Goal: Task Accomplishment & Management: Complete application form

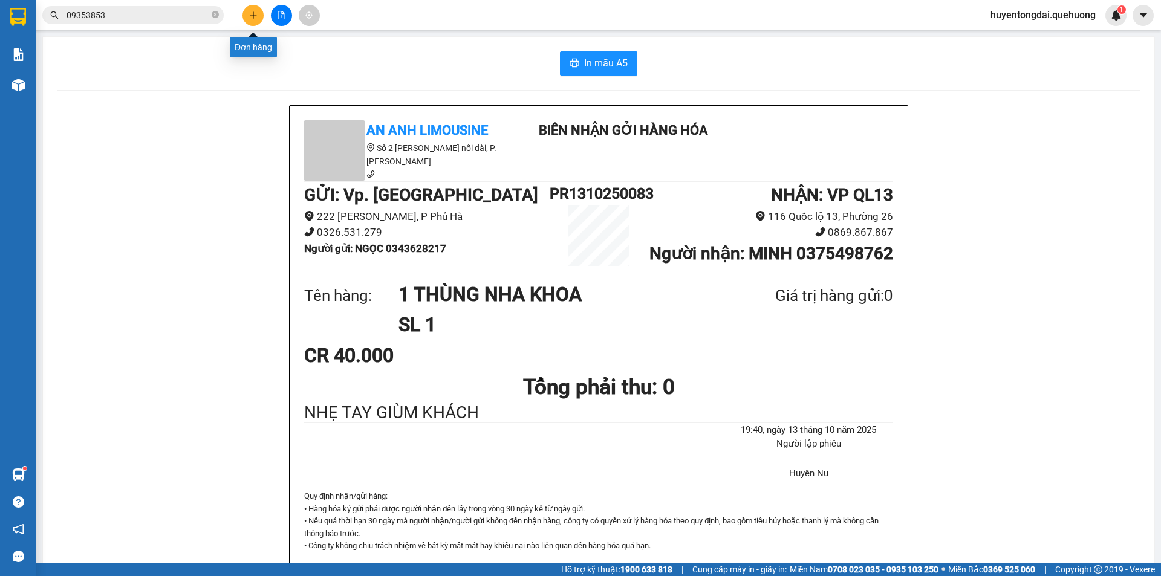
click at [250, 13] on icon "plus" at bounding box center [253, 15] width 8 height 8
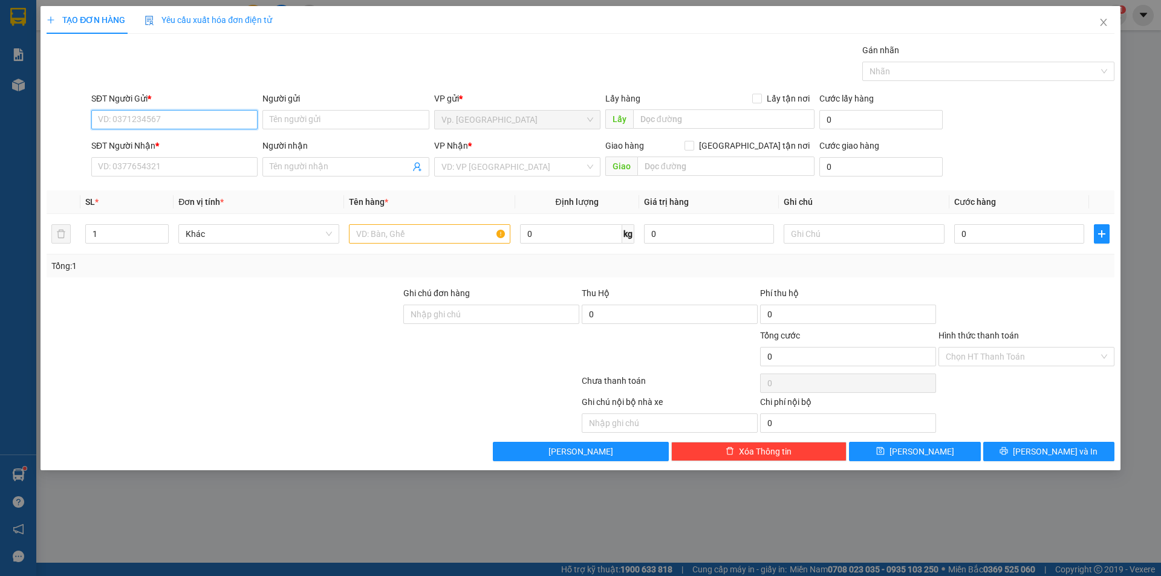
click at [225, 113] on input "SĐT Người Gửi *" at bounding box center [174, 119] width 166 height 19
paste input "0703159768"
type input "0703159768"
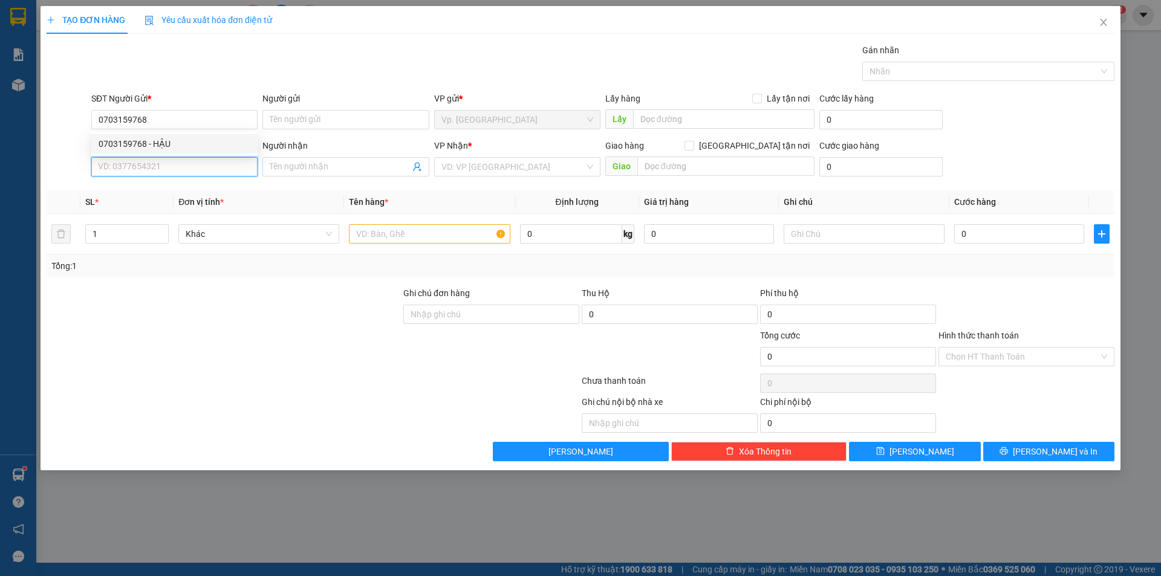
click at [152, 167] on input "SĐT Người Nhận *" at bounding box center [174, 166] width 166 height 19
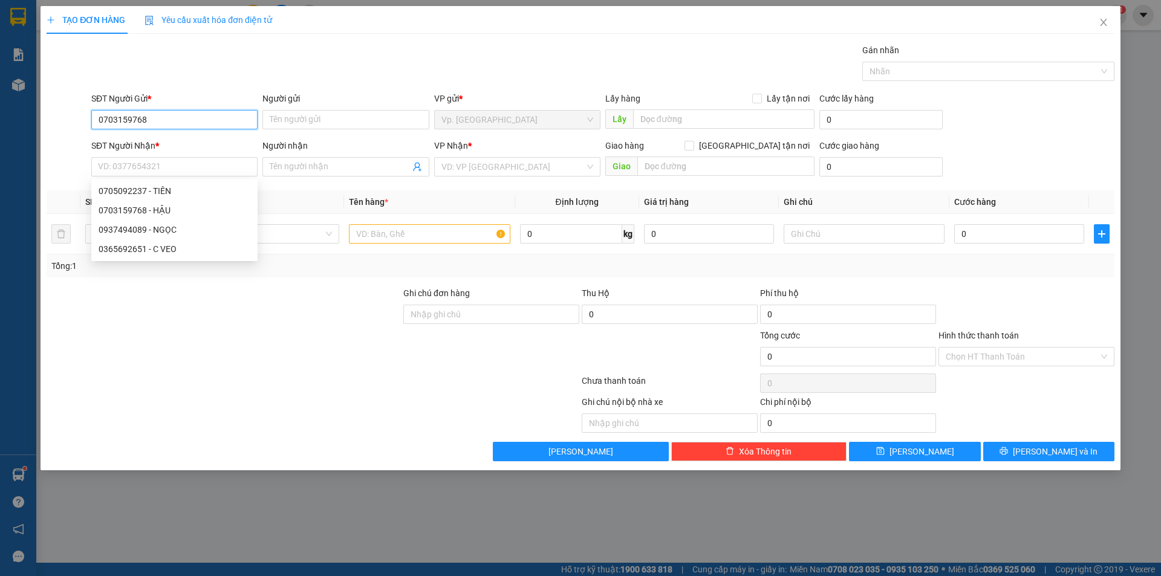
click at [146, 122] on input "0703159768" at bounding box center [174, 119] width 166 height 19
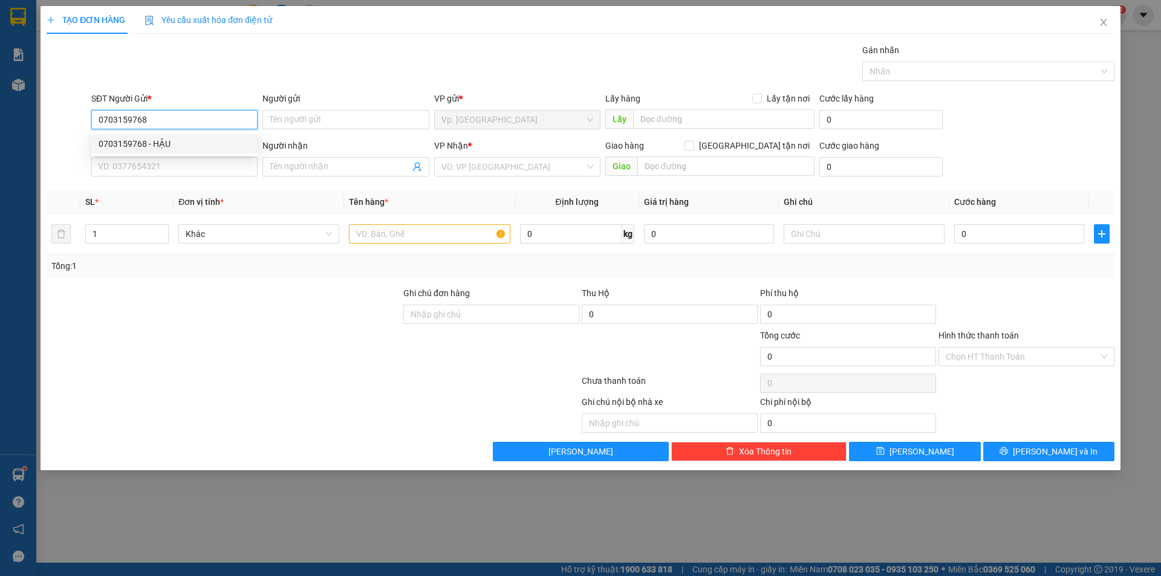
click at [162, 135] on div "0703159768 - HẬU" at bounding box center [174, 143] width 166 height 19
type input "HẬU"
type input "0705092237"
type input "TIÊN"
type input "TÂN PHÚ"
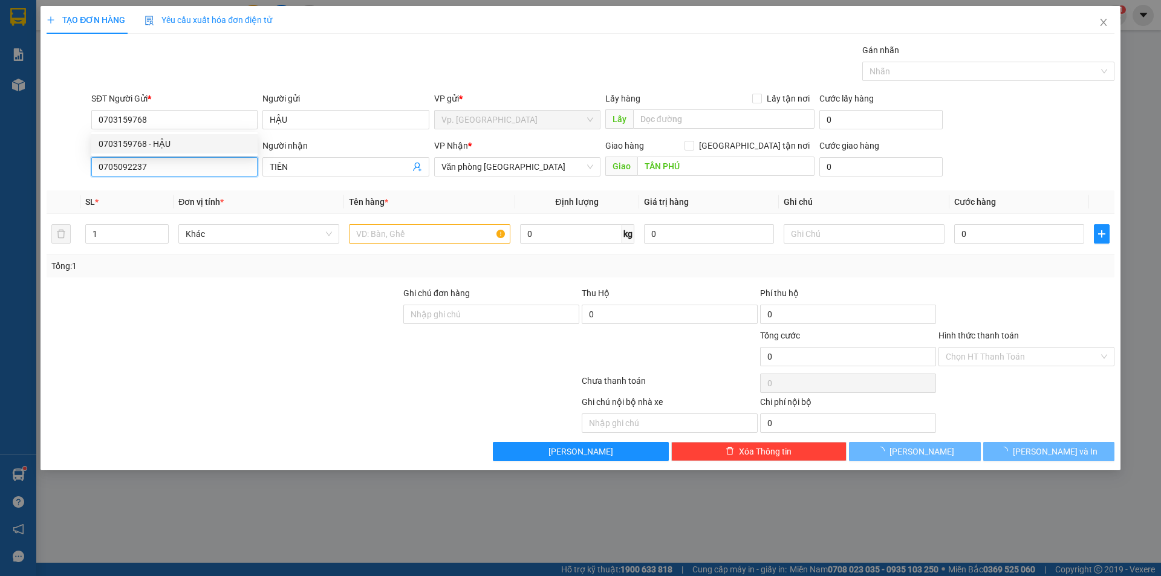
click at [164, 160] on input "0705092237" at bounding box center [174, 166] width 166 height 19
type input "260.000"
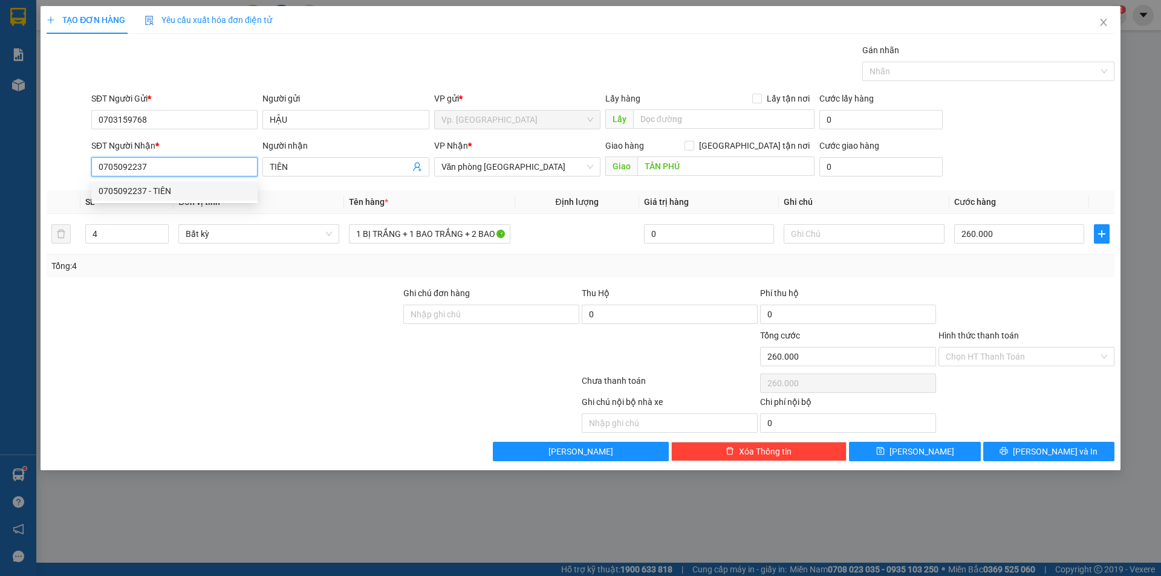
click at [164, 160] on input "0705092237" at bounding box center [174, 166] width 166 height 19
paste input "3159768"
type input "0703159768"
click at [164, 193] on div "0703159768 - HẬU" at bounding box center [175, 190] width 152 height 13
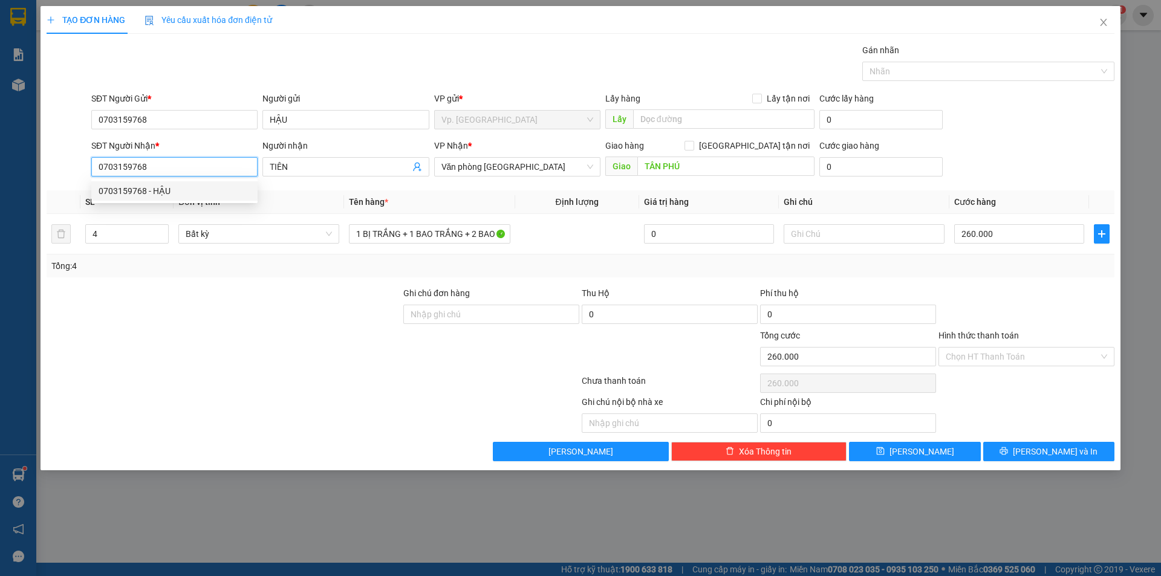
type input "HẬU"
type input "30.000"
type input "0703159768"
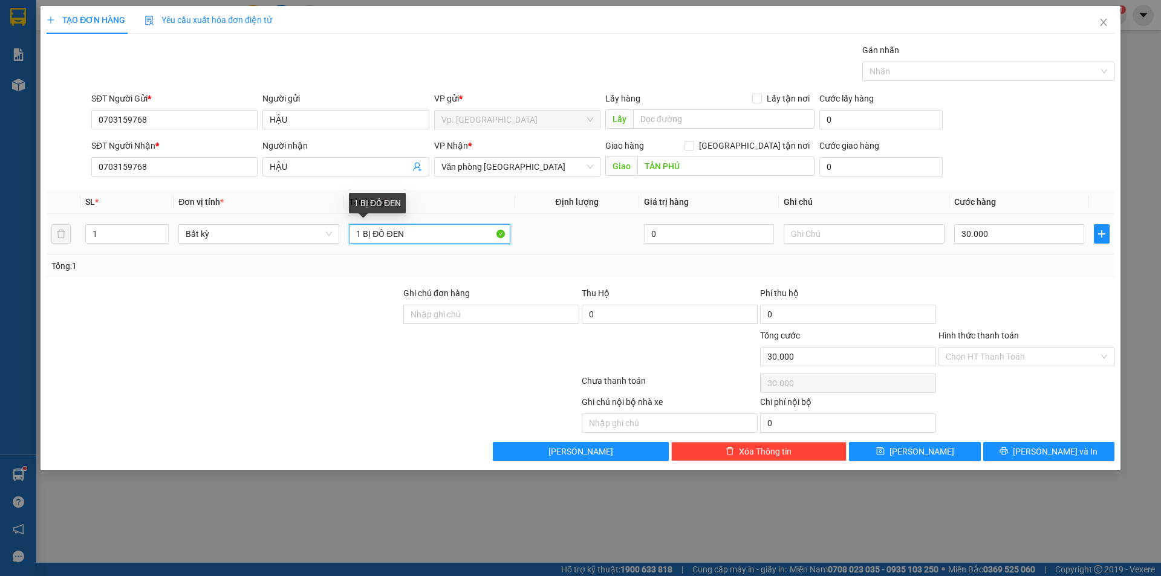
drag, startPoint x: 392, startPoint y: 239, endPoint x: 472, endPoint y: 243, distance: 79.3
click at [472, 243] on input "1 BỊ ĐỒ ĐEN" at bounding box center [429, 233] width 161 height 19
type input "1 BỊ ĐỒ TRẮNG"
click at [1016, 360] on input "Hình thức thanh toán" at bounding box center [1021, 357] width 153 height 18
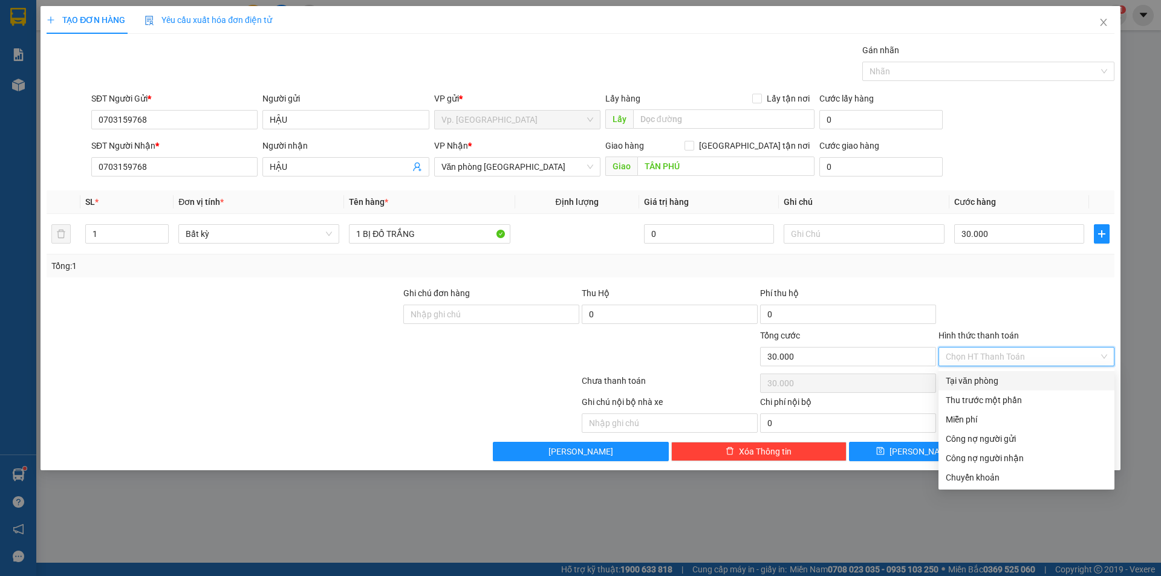
click at [1009, 373] on div "Tại văn phòng" at bounding box center [1026, 380] width 176 height 19
type input "0"
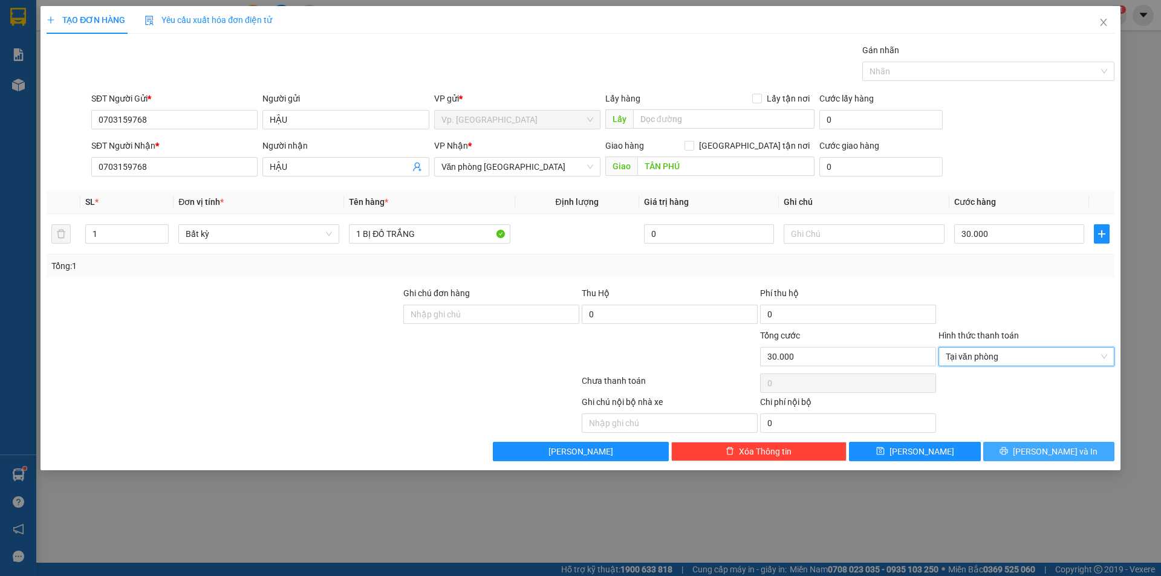
click at [1024, 449] on button "[PERSON_NAME] và In" at bounding box center [1048, 451] width 131 height 19
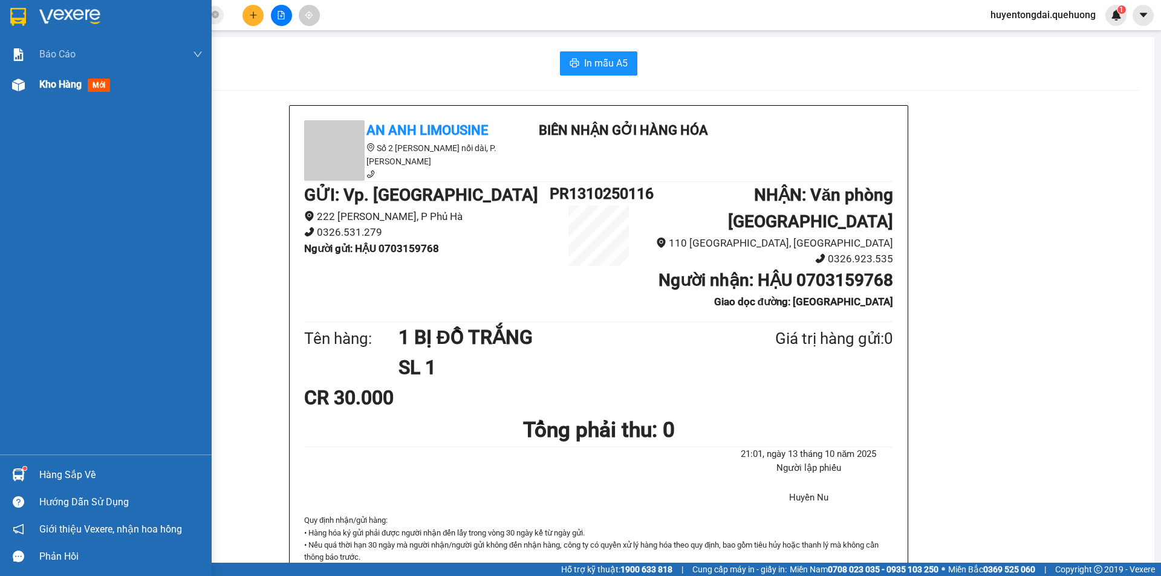
click at [70, 81] on span "Kho hàng" at bounding box center [60, 84] width 42 height 11
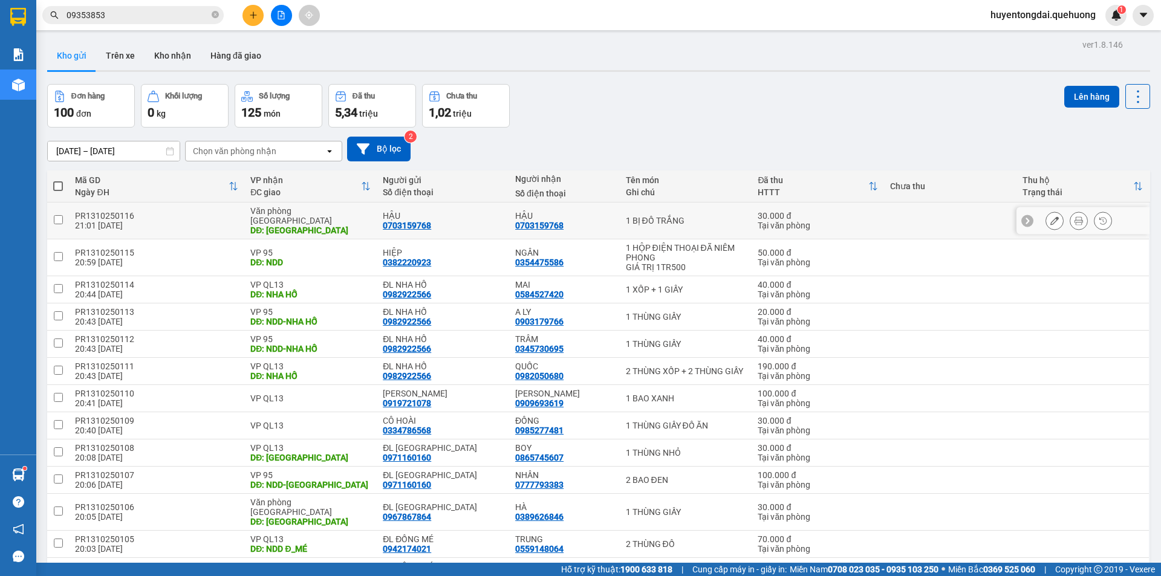
click at [1050, 216] on icon at bounding box center [1054, 220] width 8 height 8
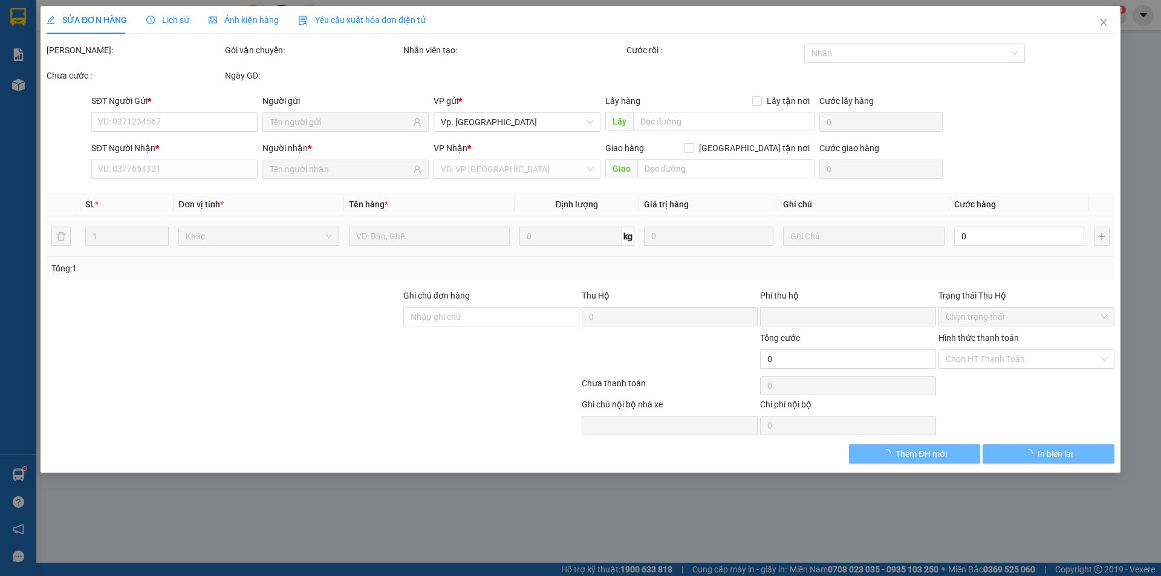
type input "0703159768"
type input "TÂN PHÚ"
type input "0"
type input "30.000"
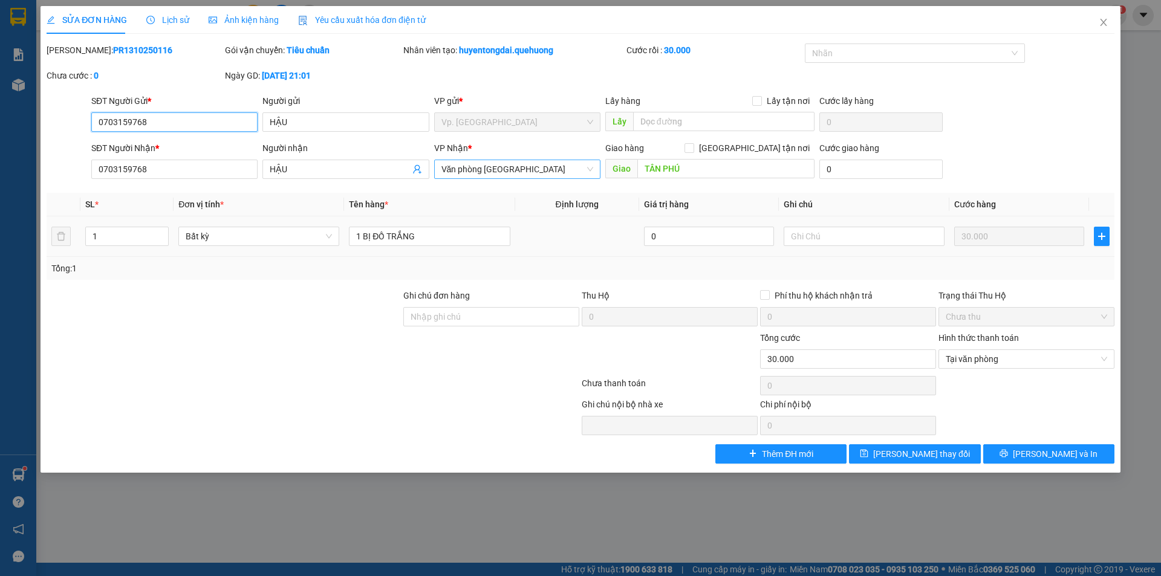
click at [537, 164] on span "Văn phòng [GEOGRAPHIC_DATA]" at bounding box center [517, 169] width 152 height 18
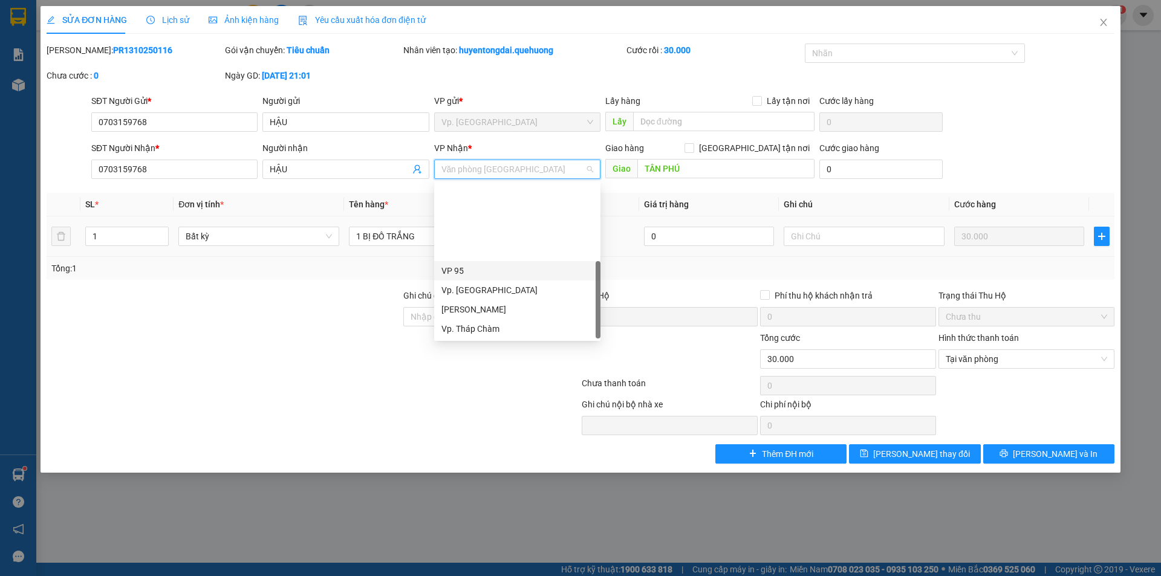
scroll to position [97, 0]
click at [484, 270] on div "VP QL13" at bounding box center [517, 270] width 152 height 13
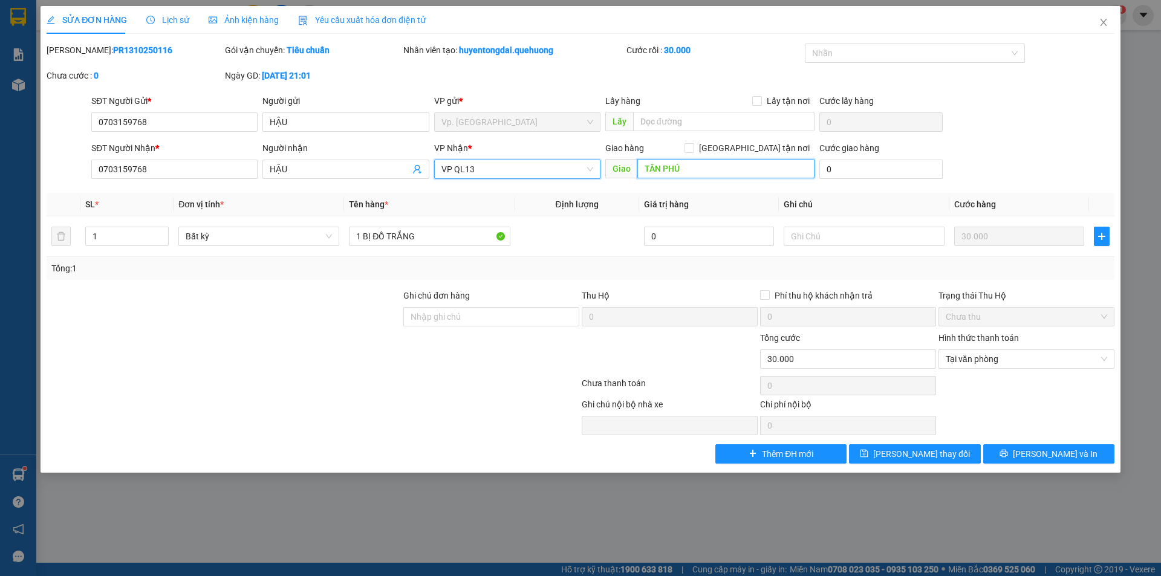
click at [676, 164] on input "TÂN PHÚ" at bounding box center [725, 168] width 177 height 19
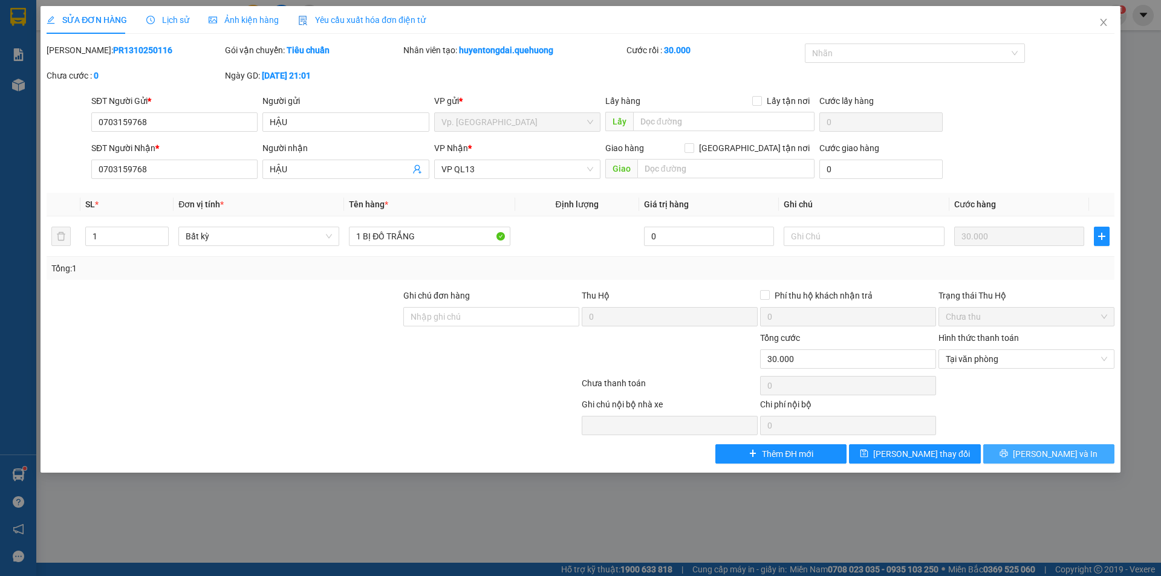
click at [1024, 446] on button "[PERSON_NAME] và In" at bounding box center [1048, 453] width 131 height 19
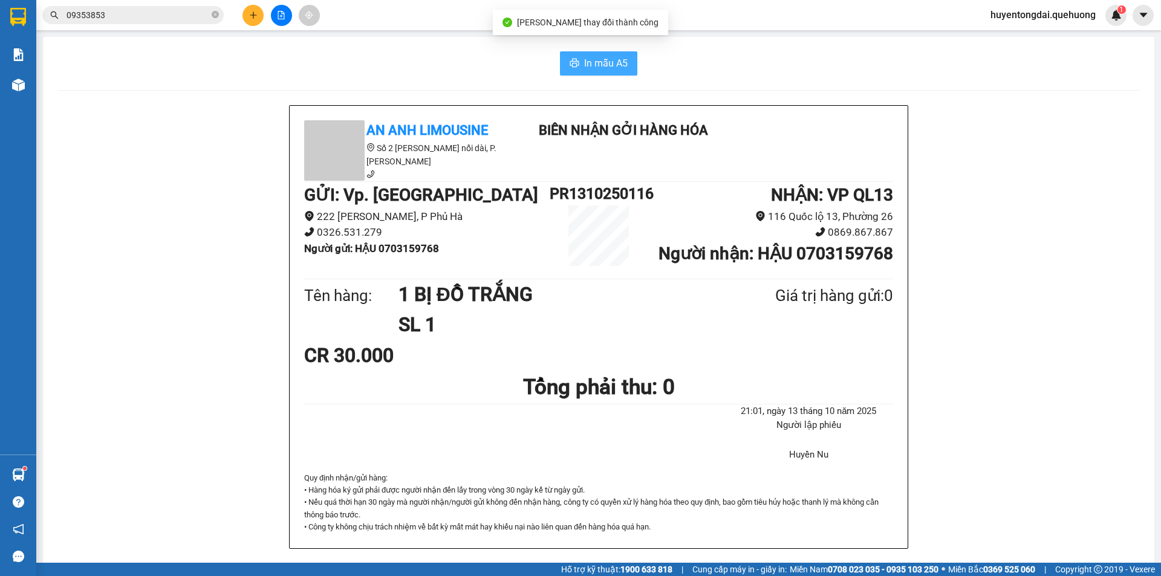
click at [604, 67] on span "In mẫu A5" at bounding box center [606, 63] width 44 height 15
drag, startPoint x: 886, startPoint y: 489, endPoint x: 247, endPoint y: 14, distance: 796.7
click at [247, 14] on button at bounding box center [252, 15] width 21 height 21
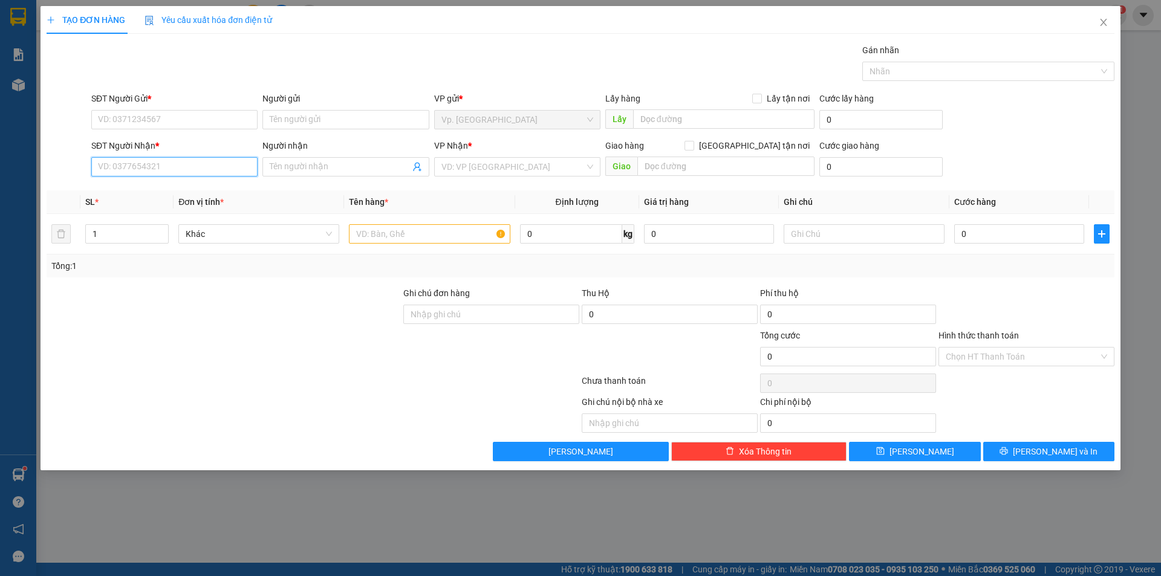
click at [205, 171] on input "SĐT Người Nhận *" at bounding box center [174, 166] width 166 height 19
click at [192, 123] on input "SĐT Người Gửi *" at bounding box center [174, 119] width 166 height 19
type input "0"
click at [195, 178] on div "SĐT Người Nhận * VD: 0377654321" at bounding box center [174, 160] width 166 height 42
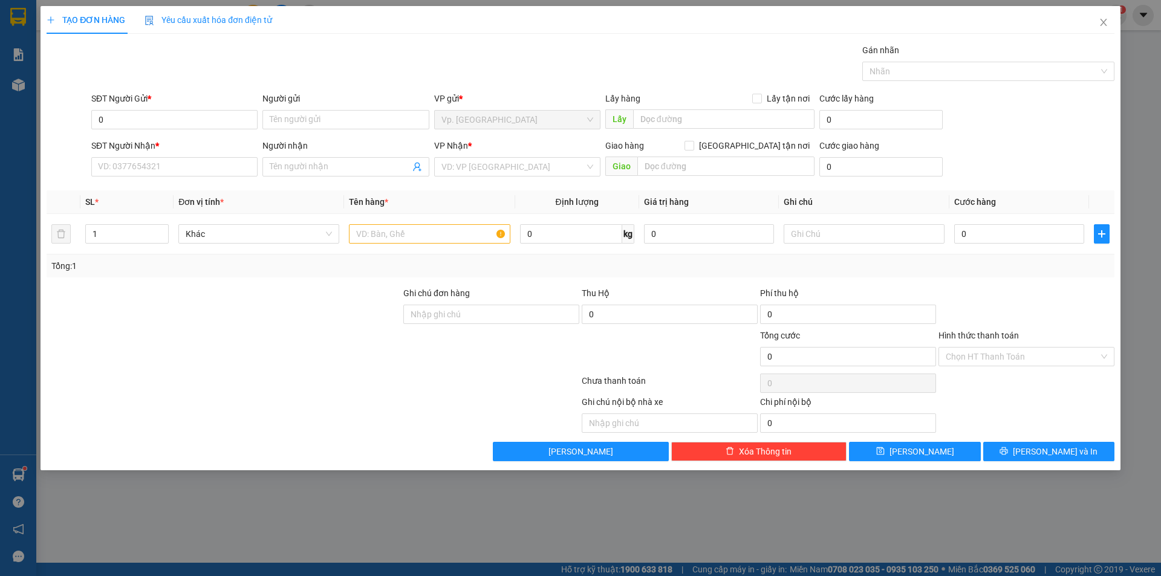
click at [192, 177] on div "SĐT Người Nhận * VD: 0377654321" at bounding box center [174, 160] width 166 height 42
click at [191, 175] on input "SĐT Người Nhận *" at bounding box center [174, 166] width 166 height 19
type input "0917378103"
click at [144, 119] on input "0" at bounding box center [174, 119] width 166 height 19
click at [174, 124] on input "SĐT Người Gửi *" at bounding box center [174, 119] width 166 height 19
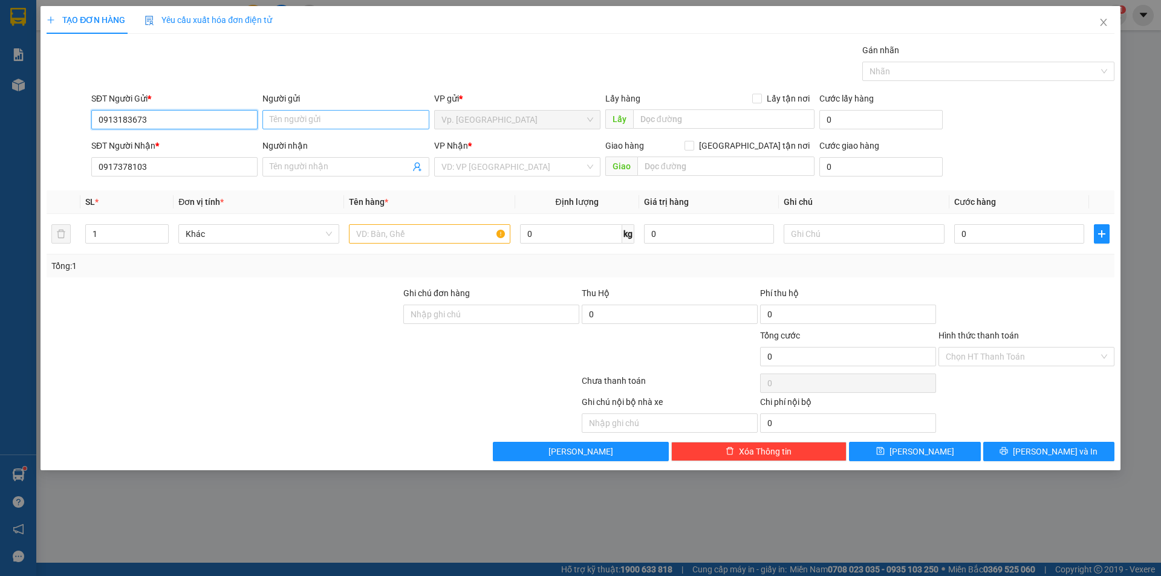
type input "0913183673"
click at [306, 122] on input "Người gửi" at bounding box center [345, 119] width 166 height 19
type input "T"
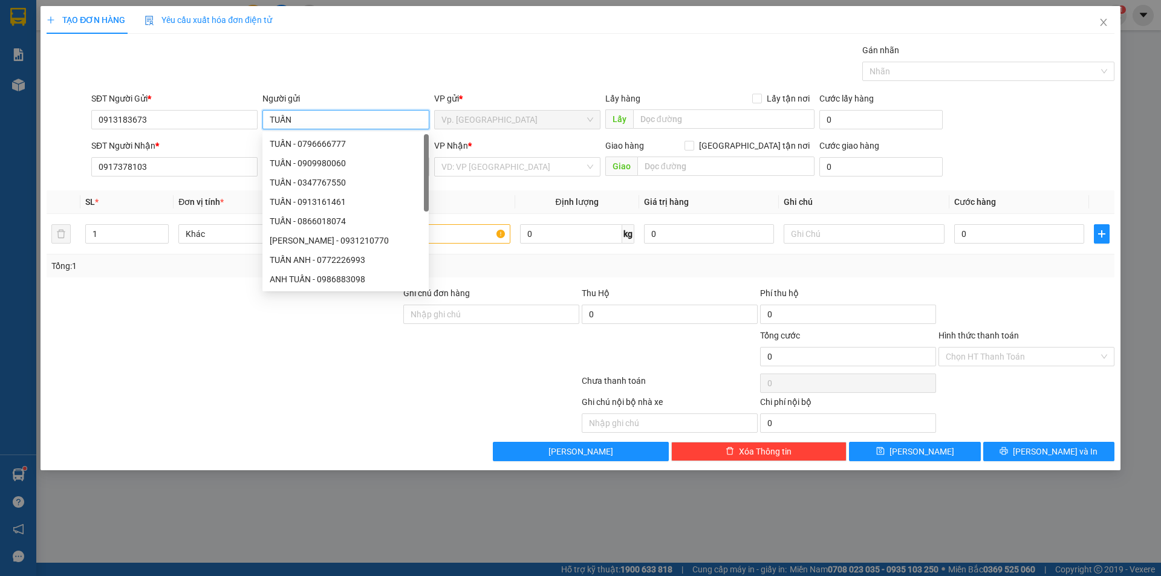
type input "TUẤN"
click at [337, 64] on div "Gói vận chuyển * Tiêu chuẩn Gán nhãn Nhãn" at bounding box center [603, 65] width 1028 height 42
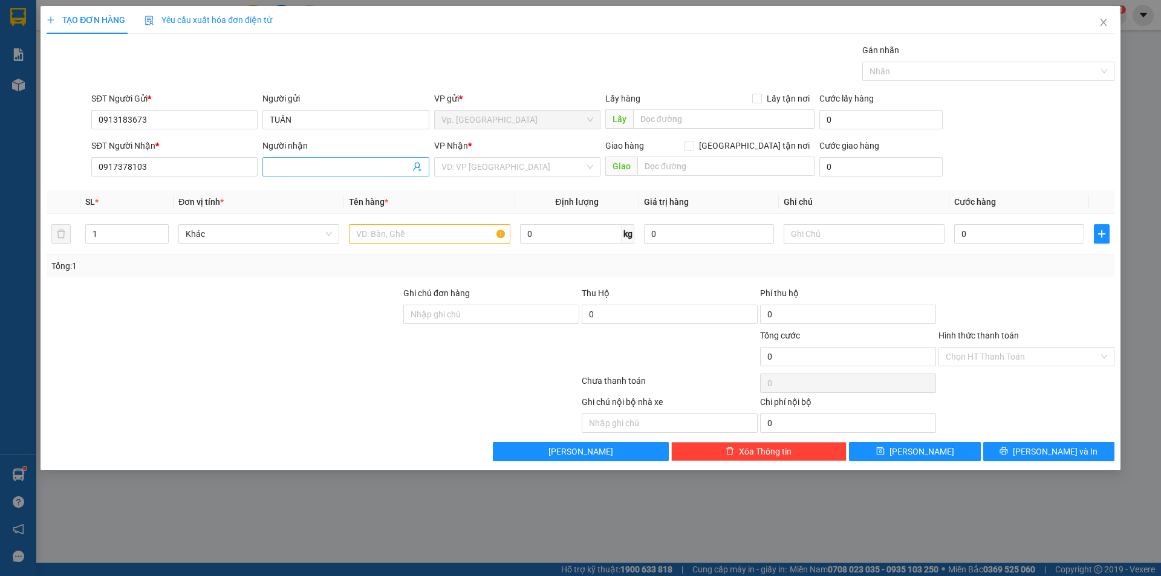
click at [308, 169] on input "Người nhận" at bounding box center [340, 166] width 140 height 13
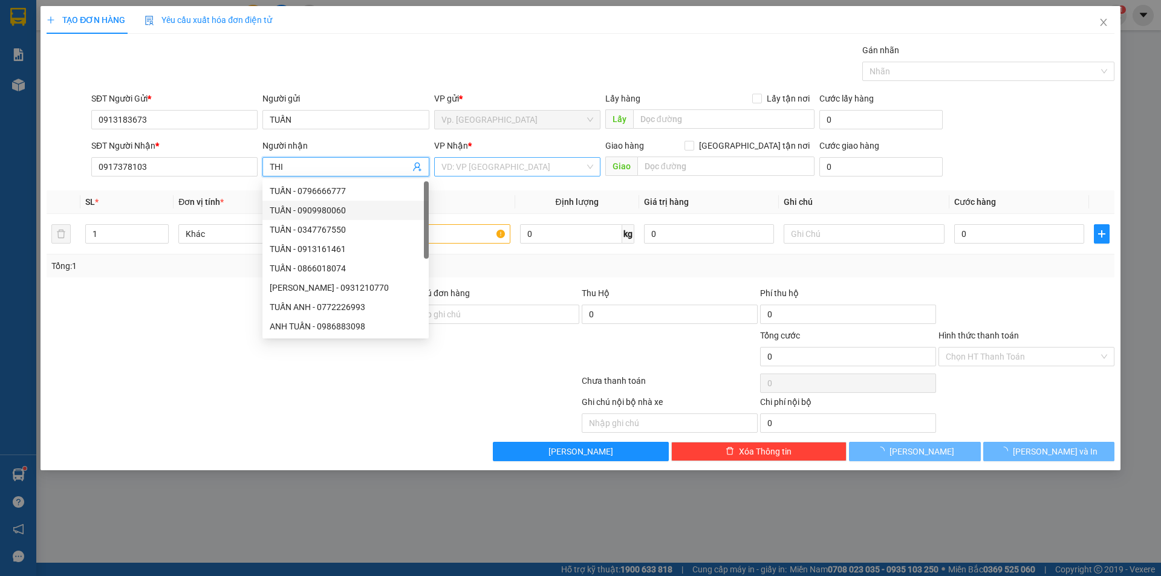
type input "THI"
click at [497, 169] on input "search" at bounding box center [512, 167] width 143 height 18
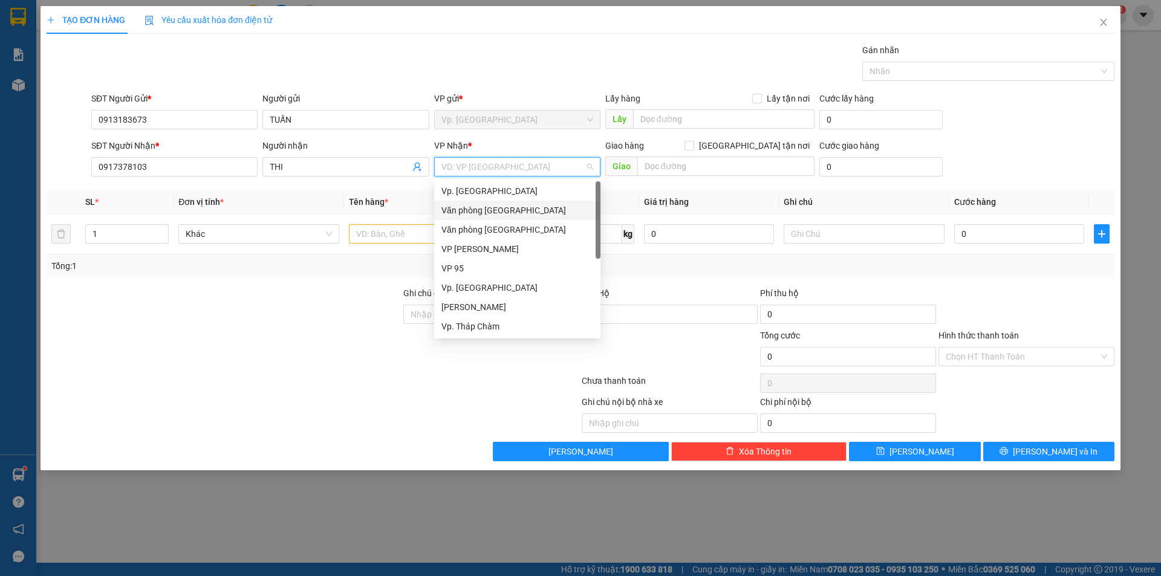
click at [484, 214] on div "Văn phòng [GEOGRAPHIC_DATA]" at bounding box center [517, 210] width 152 height 13
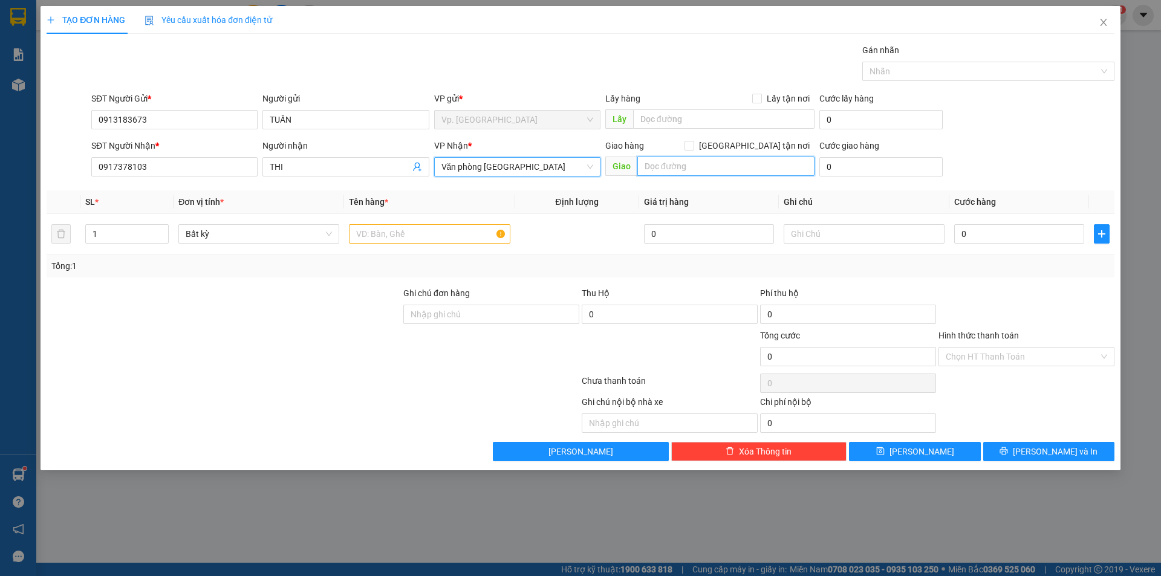
click at [650, 168] on input "text" at bounding box center [725, 166] width 177 height 19
type input "TÂN PHÚ"
click at [446, 233] on input "text" at bounding box center [429, 233] width 161 height 19
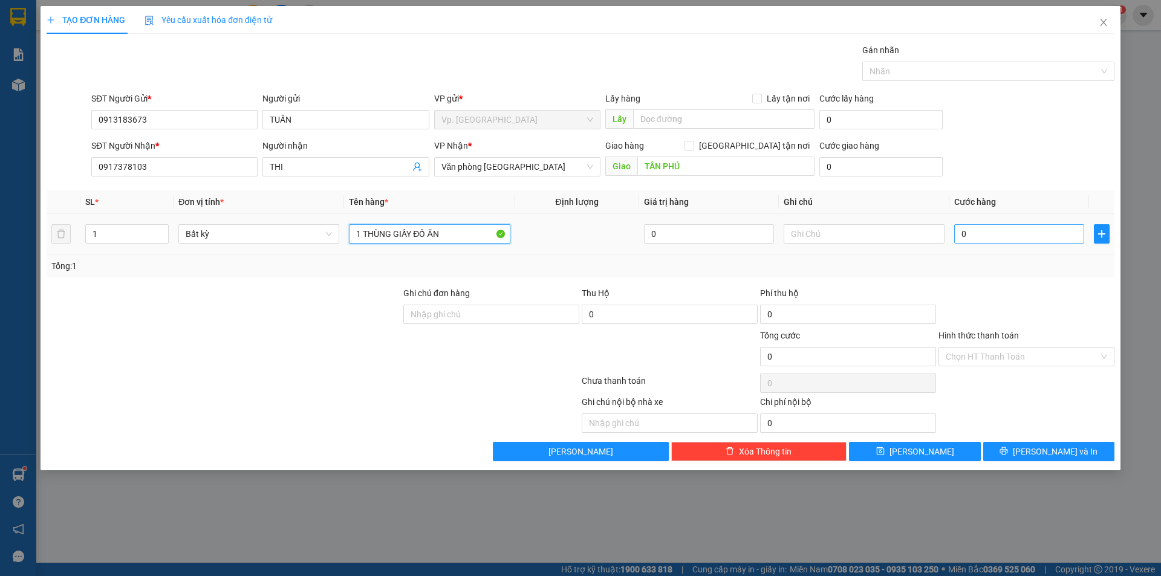
type input "1 THÙNG GIẤY ĐỒ ĂN"
click at [1019, 235] on input "0" at bounding box center [1019, 233] width 130 height 19
type input "5"
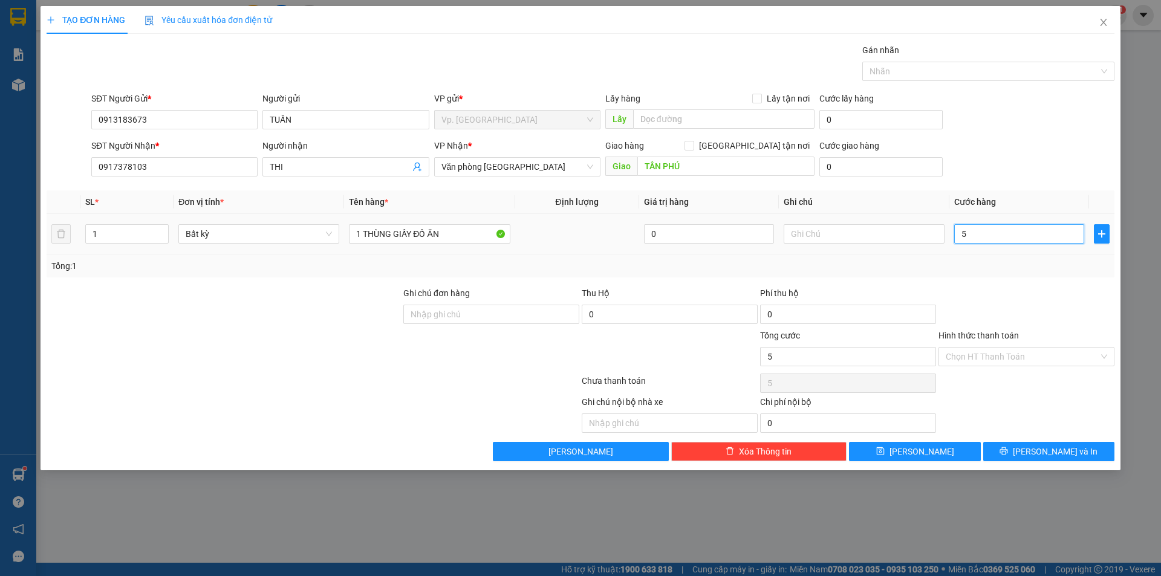
type input "50"
type input "50.000"
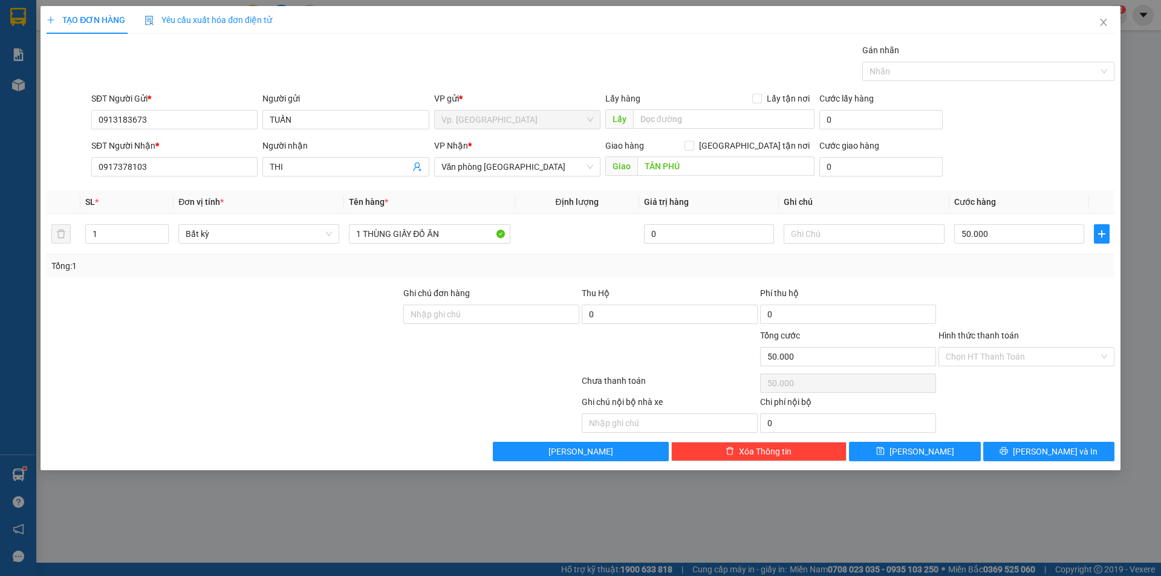
click at [1020, 259] on div "Tổng: 1" at bounding box center [580, 265] width 1058 height 13
click at [1000, 351] on input "Hình thức thanh toán" at bounding box center [1021, 357] width 153 height 18
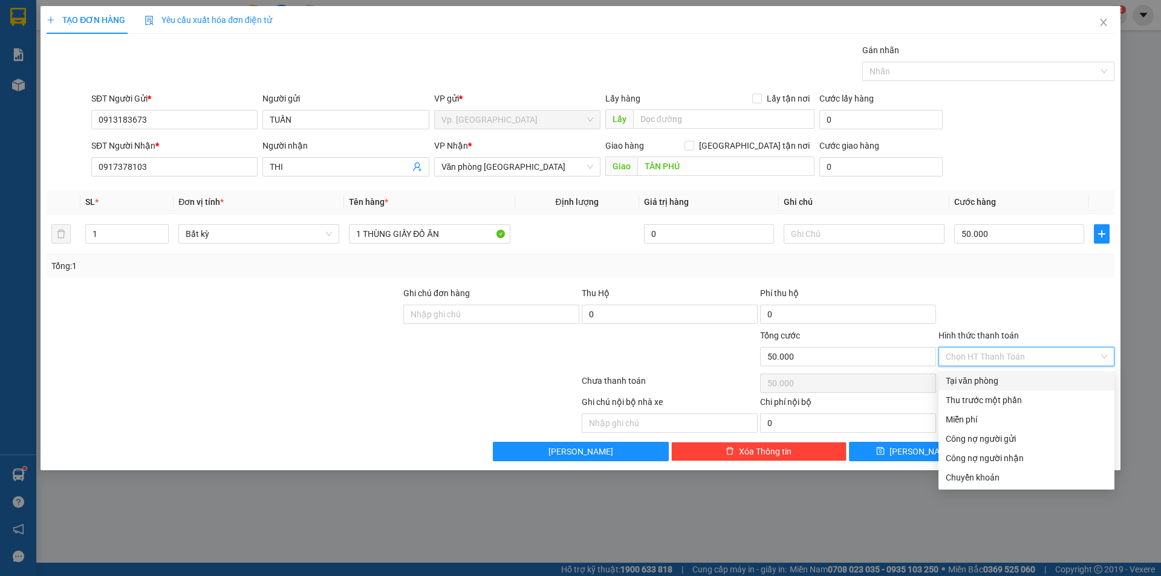
click at [986, 382] on div "Tại văn phòng" at bounding box center [1025, 380] width 161 height 13
type input "0"
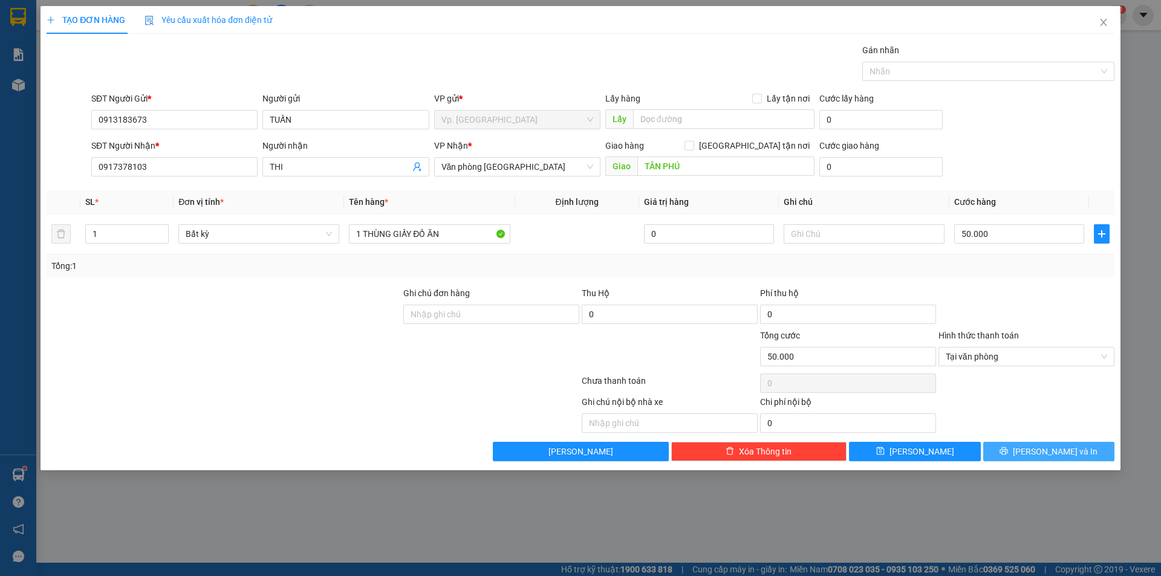
click at [1028, 442] on button "[PERSON_NAME] và In" at bounding box center [1048, 451] width 131 height 19
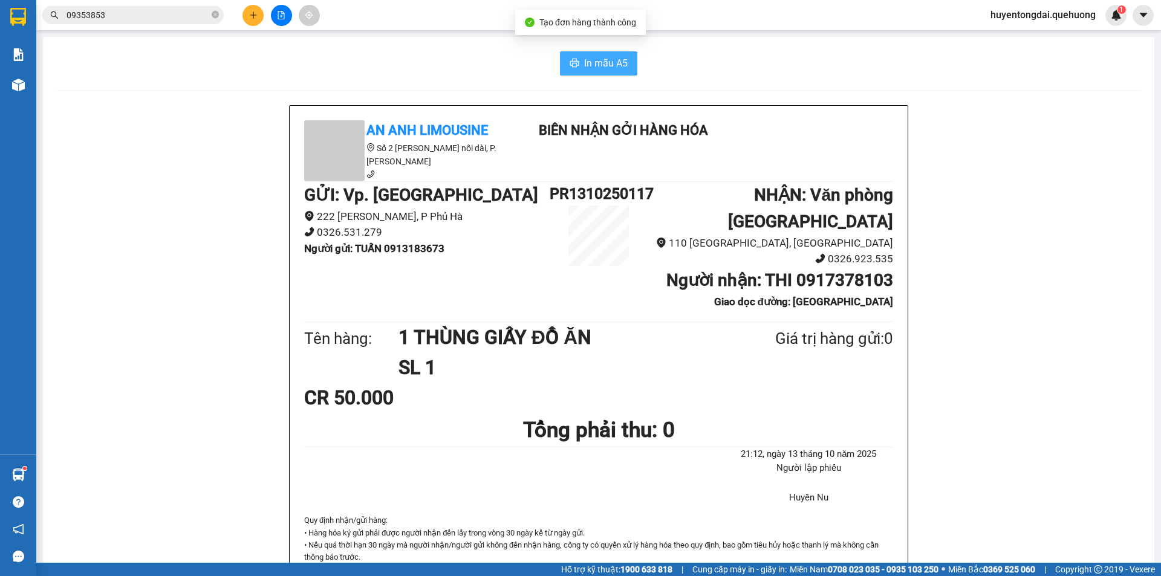
click at [614, 68] on span "In mẫu A5" at bounding box center [606, 63] width 44 height 15
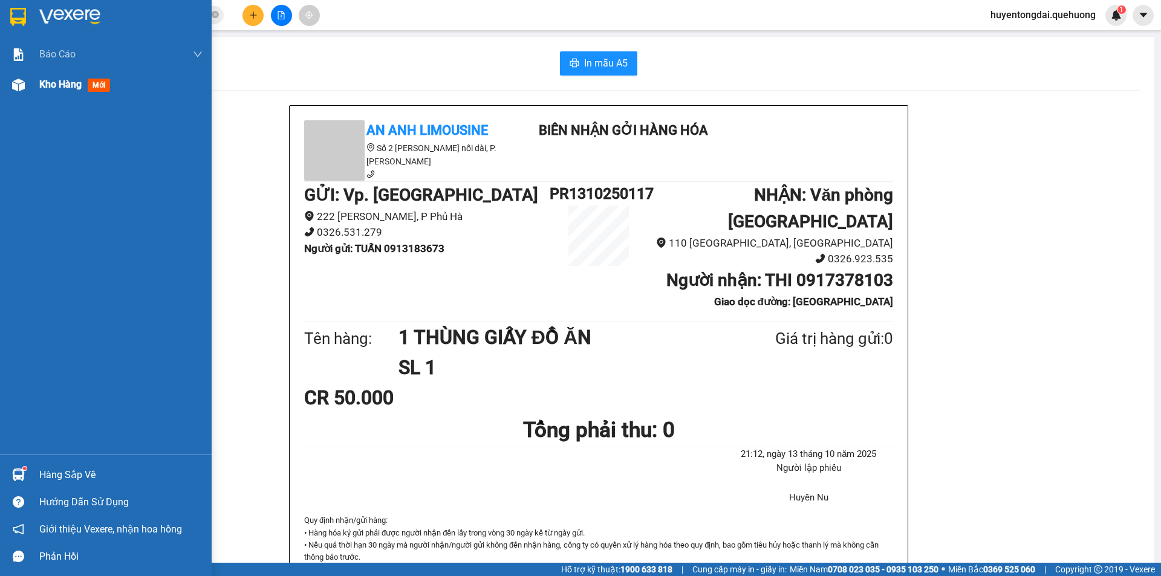
click at [67, 76] on div "Kho hàng mới" at bounding box center [120, 85] width 163 height 30
click at [62, 94] on div "Kho hàng mới" at bounding box center [120, 85] width 163 height 30
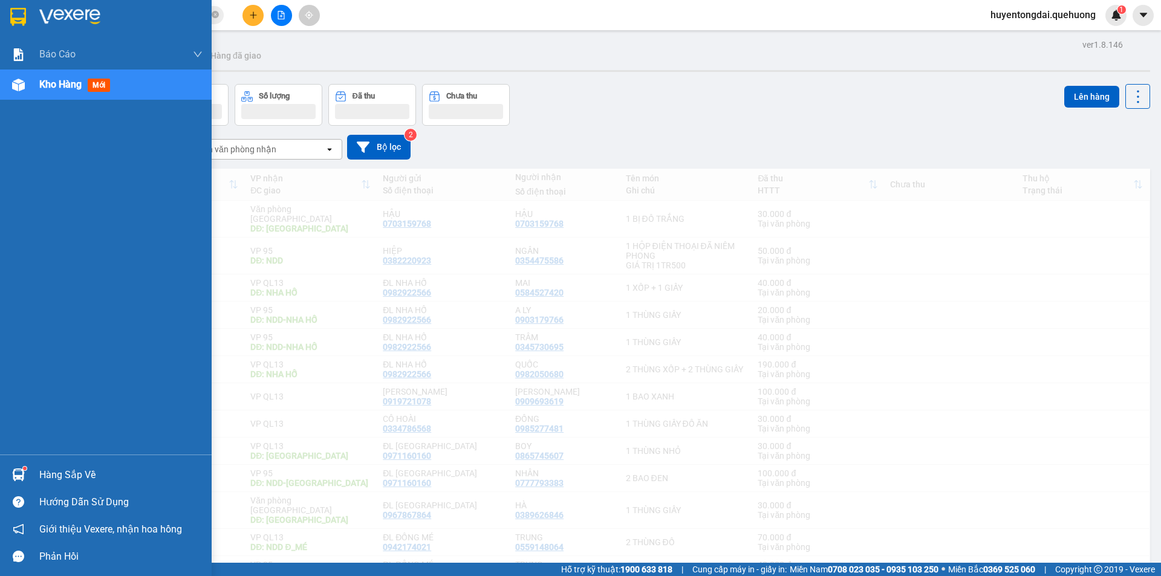
click at [55, 90] on span "Kho hàng" at bounding box center [60, 84] width 42 height 11
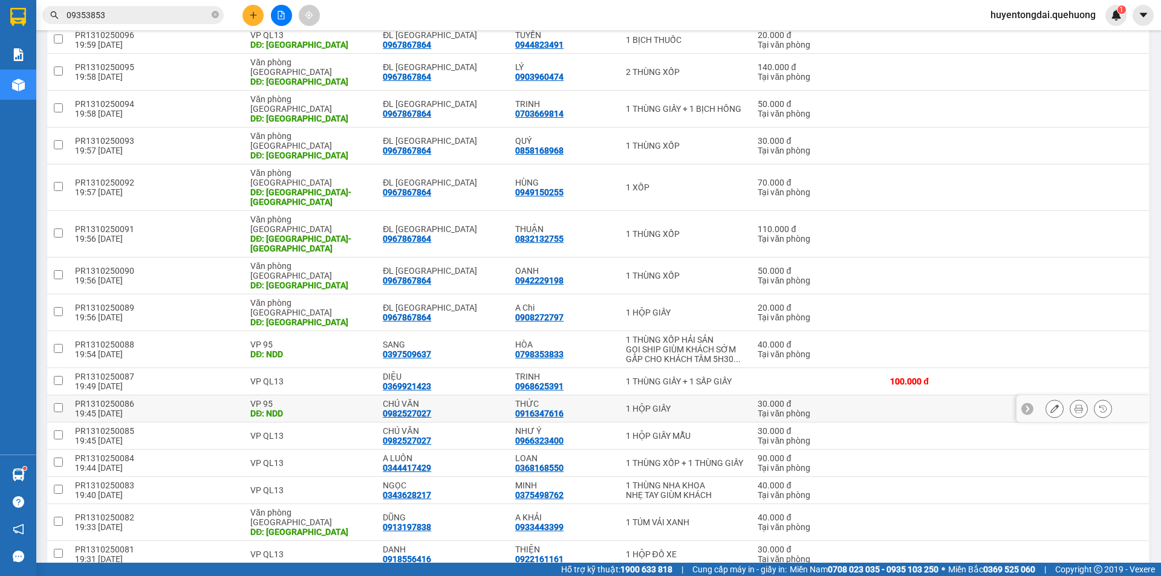
scroll to position [604, 0]
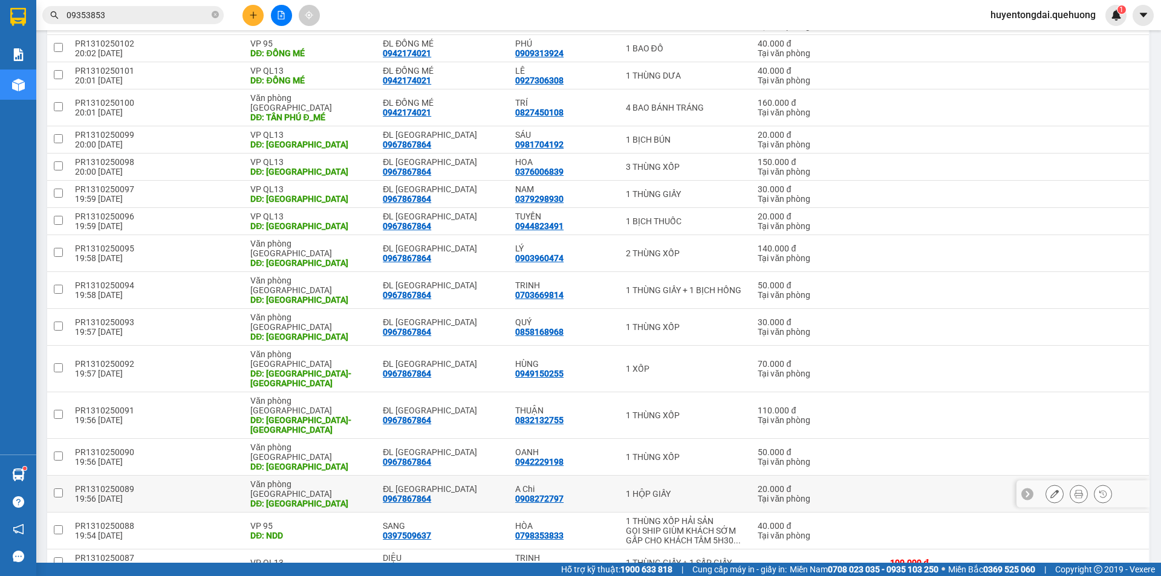
click at [404, 494] on div "0967867864" at bounding box center [407, 499] width 48 height 10
click at [81, 484] on div "PR1310250089" at bounding box center [156, 489] width 163 height 10
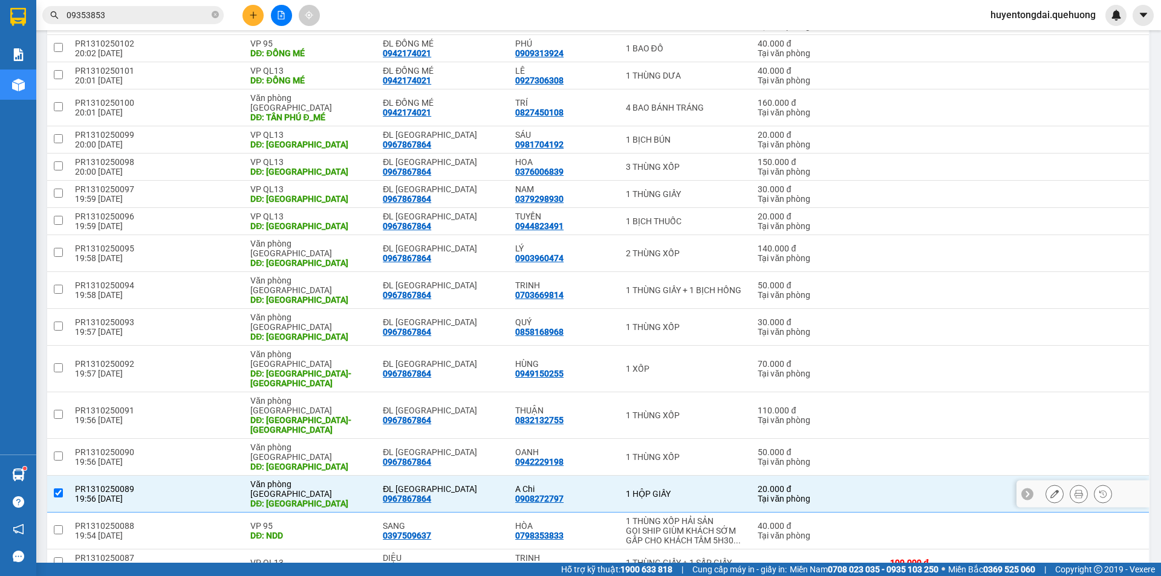
click at [77, 484] on div "PR1310250089" at bounding box center [156, 489] width 163 height 10
checkbox input "false"
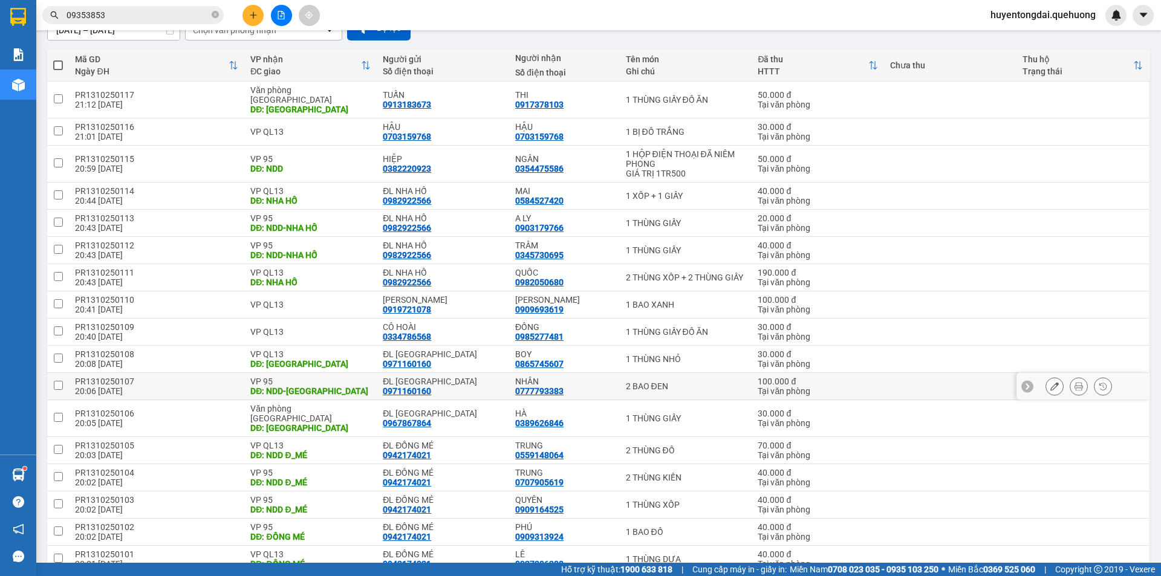
scroll to position [0, 0]
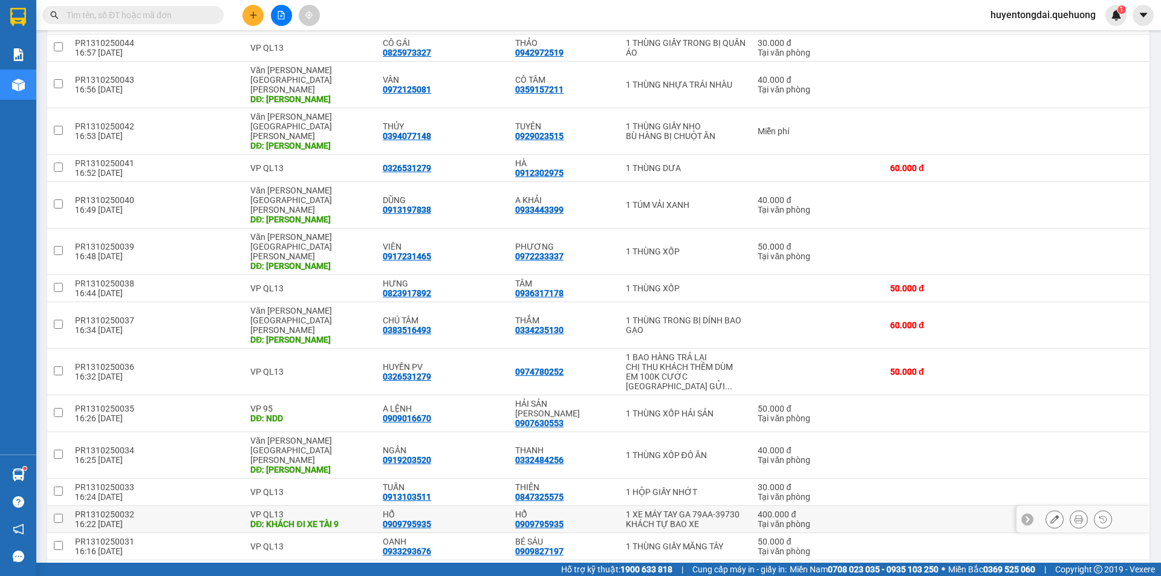
scroll to position [54, 0]
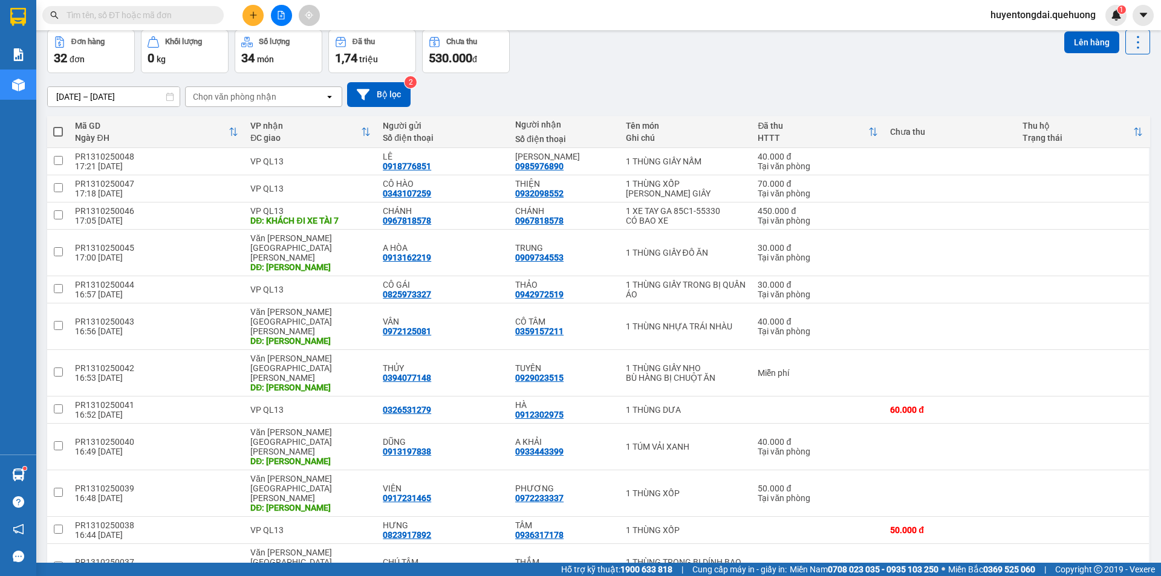
click at [58, 128] on span at bounding box center [58, 132] width 10 height 10
click at [58, 126] on input "checkbox" at bounding box center [58, 126] width 0 height 0
checkbox input "true"
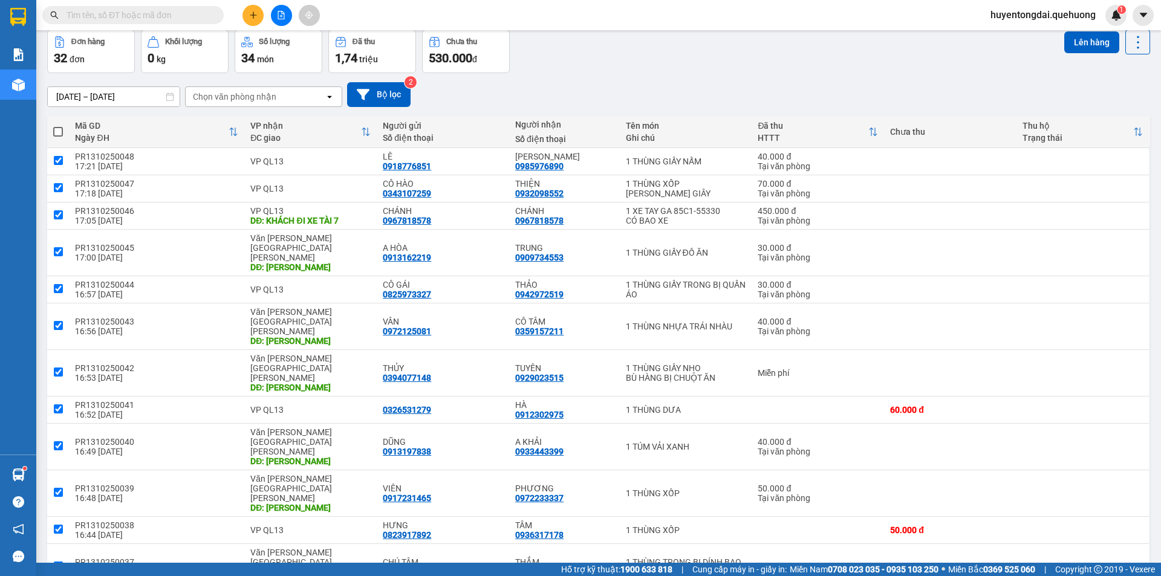
checkbox input "true"
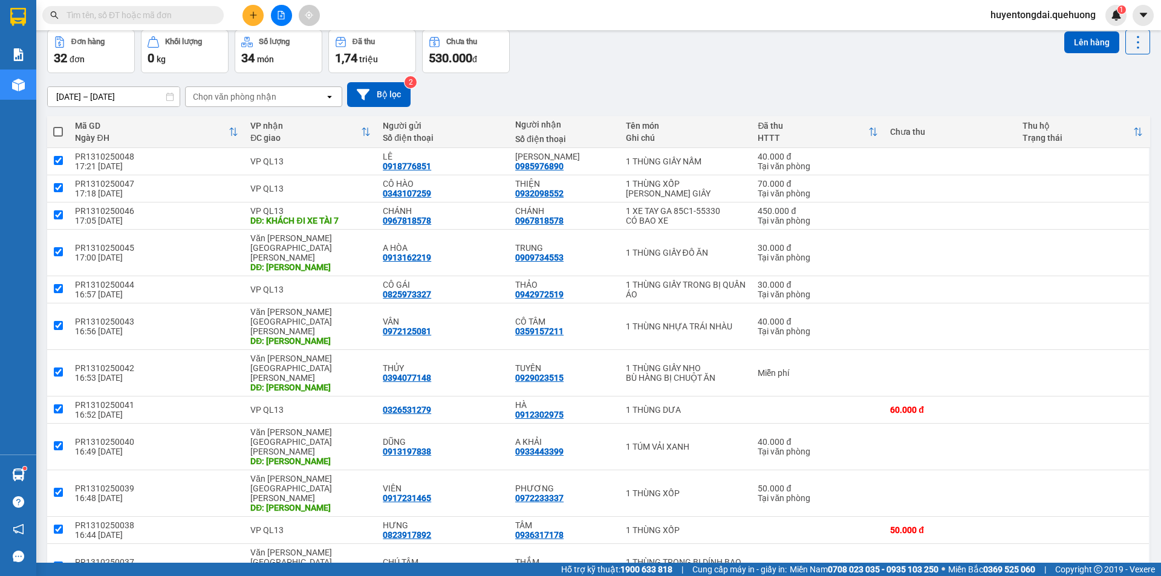
checkbox input "true"
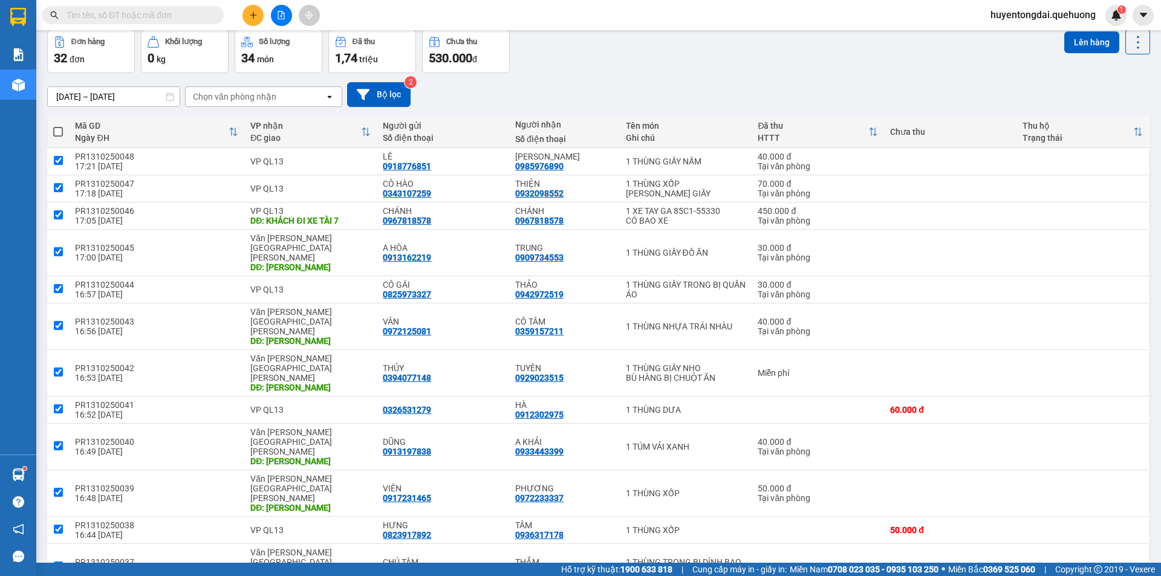
checkbox input "true"
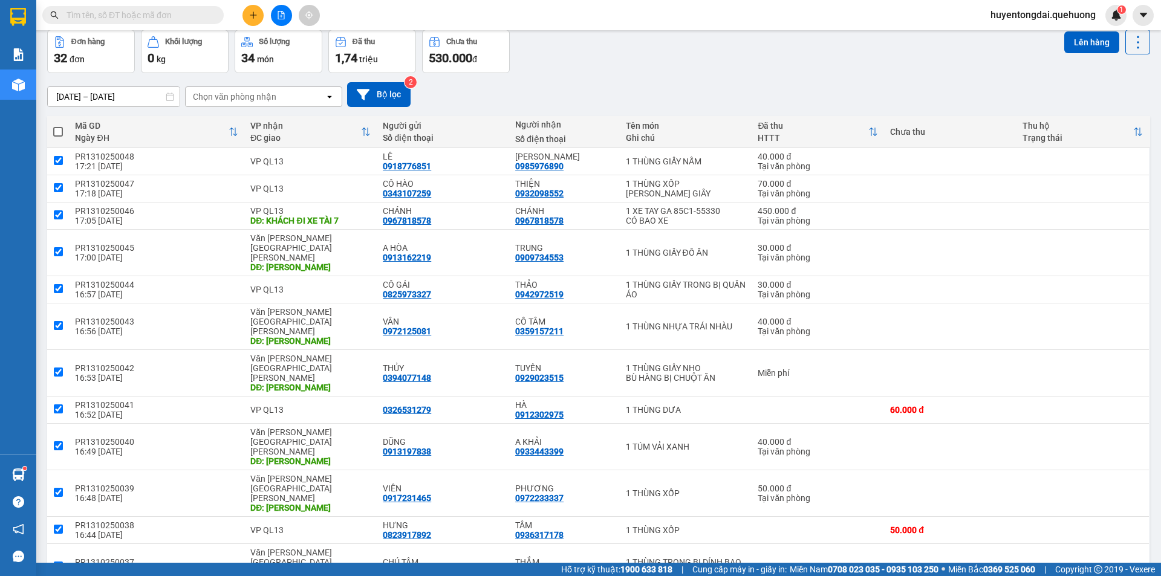
checkbox input "true"
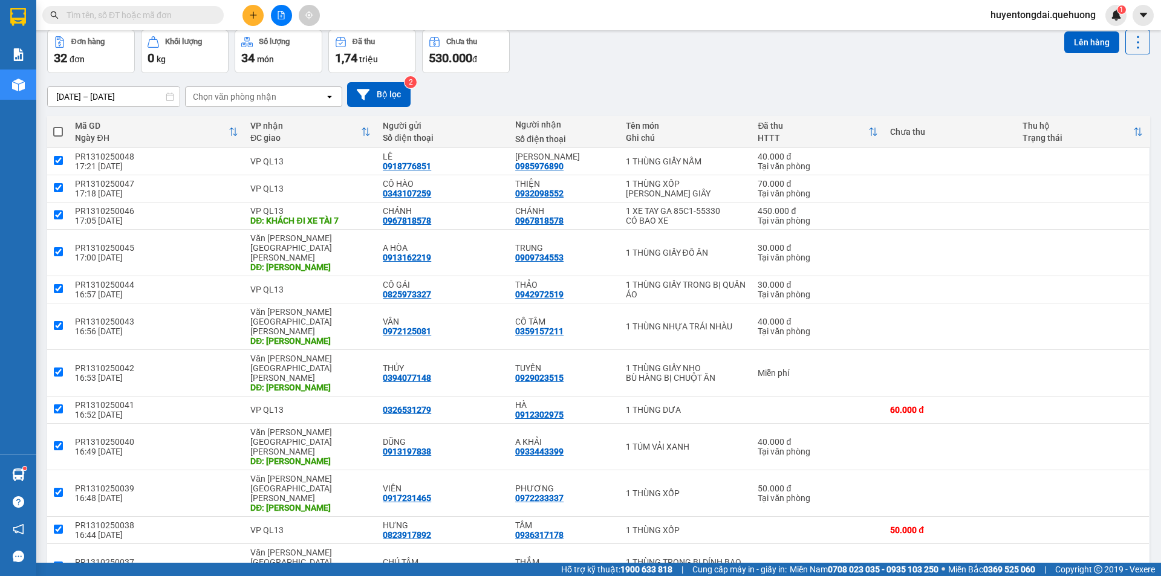
checkbox input "true"
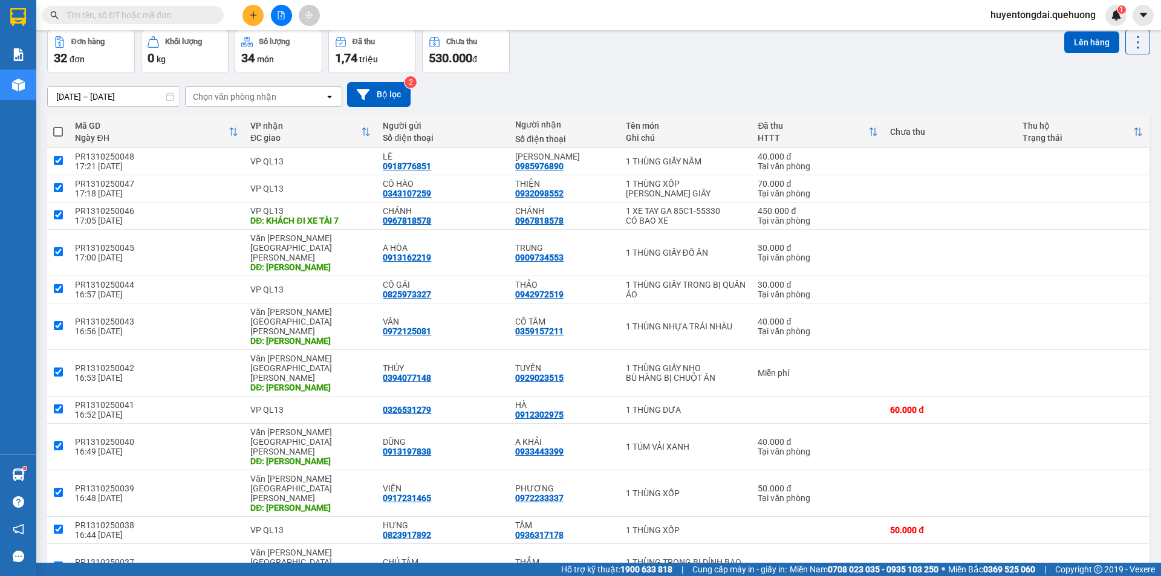
checkbox input "true"
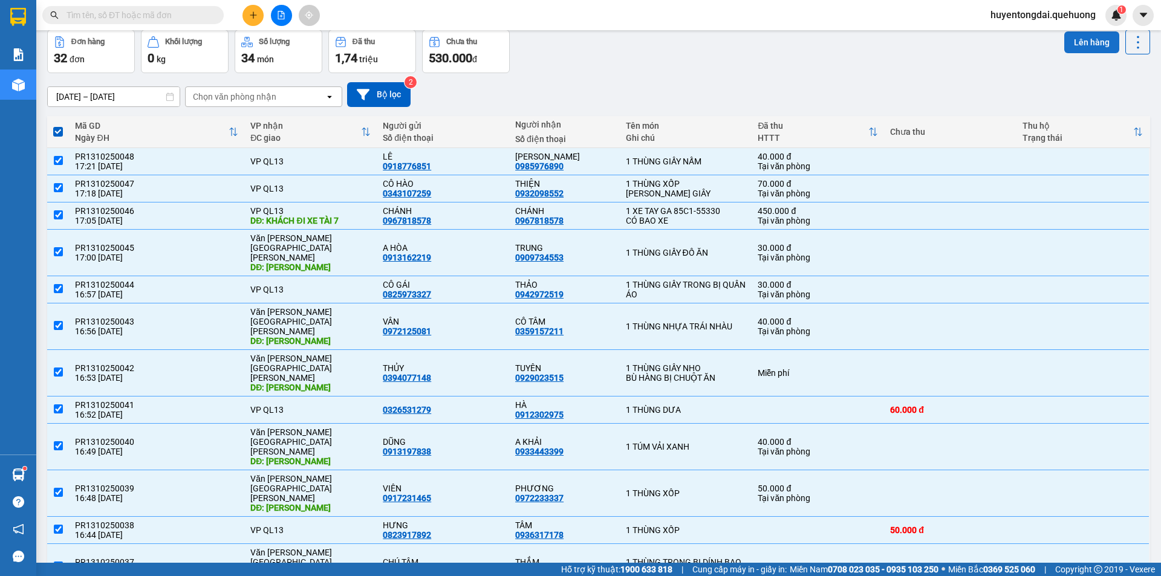
click at [1077, 45] on button "Lên hàng" at bounding box center [1091, 42] width 55 height 22
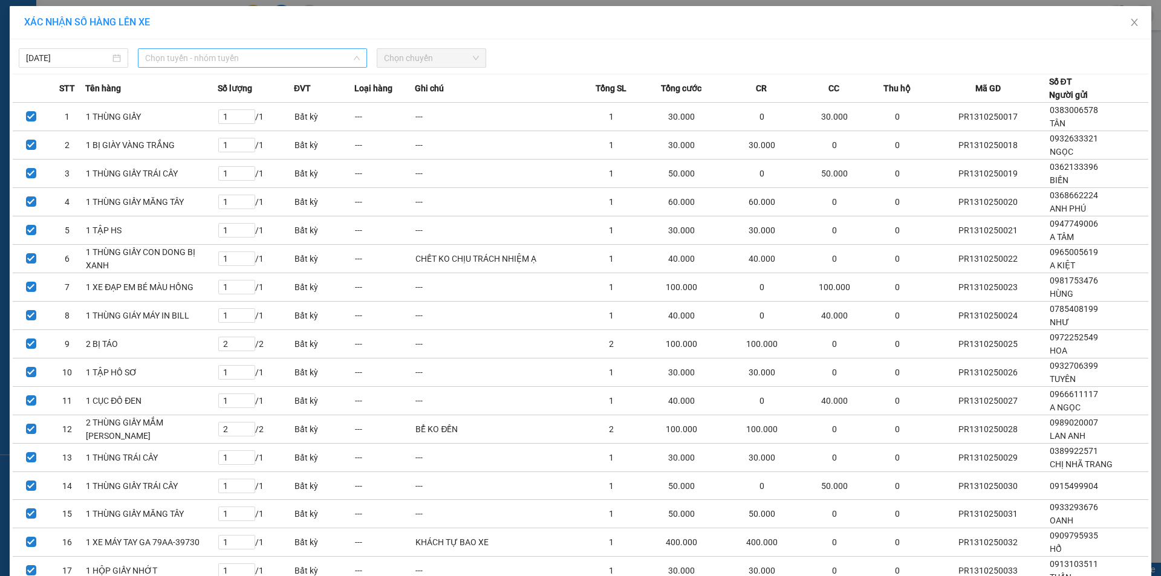
click at [288, 57] on span "Chọn tuyến - nhóm tuyến" at bounding box center [252, 58] width 215 height 18
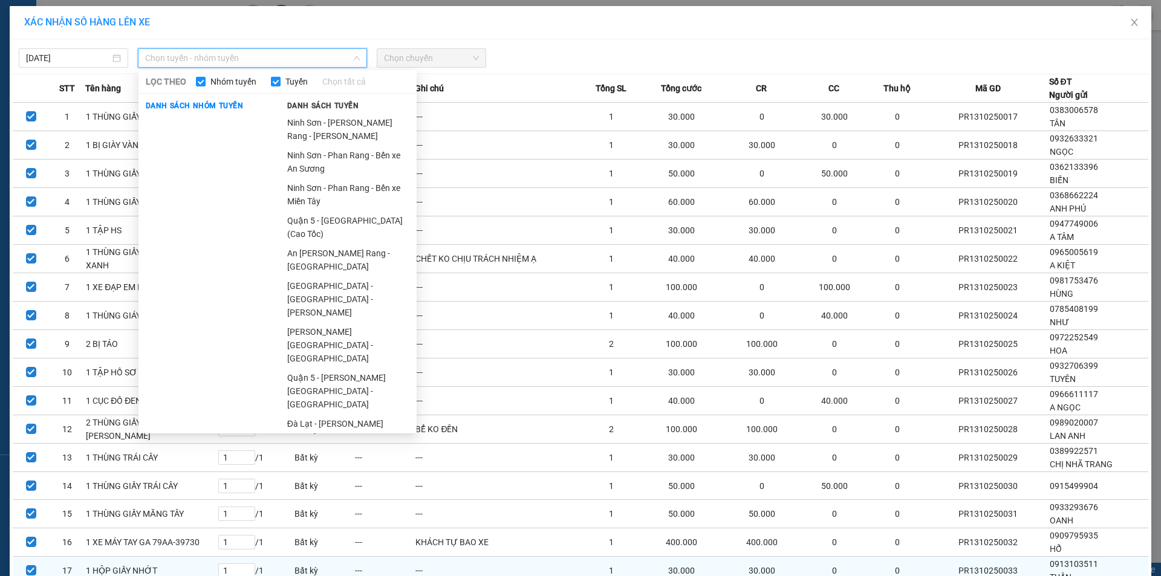
scroll to position [181, 0]
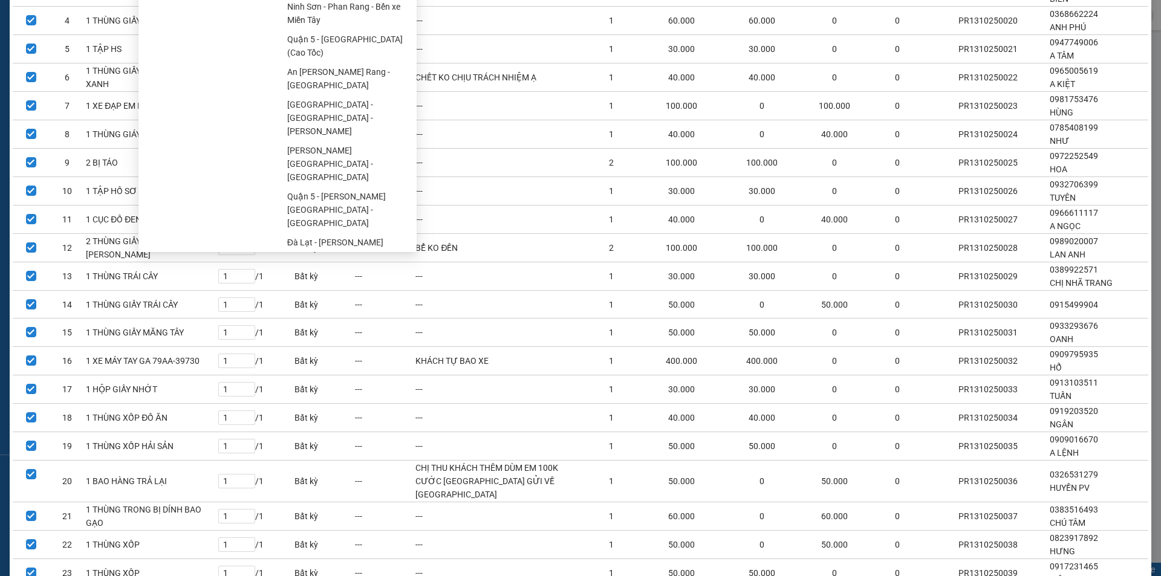
click at [308, 232] on ul "Sài Gòn - Phan Rang - Ninh Sơn Quận 5 - Đà Lạt (Quốc Lộ) Nha Trang - Sài Gòn Sà…" at bounding box center [348, 88] width 137 height 317
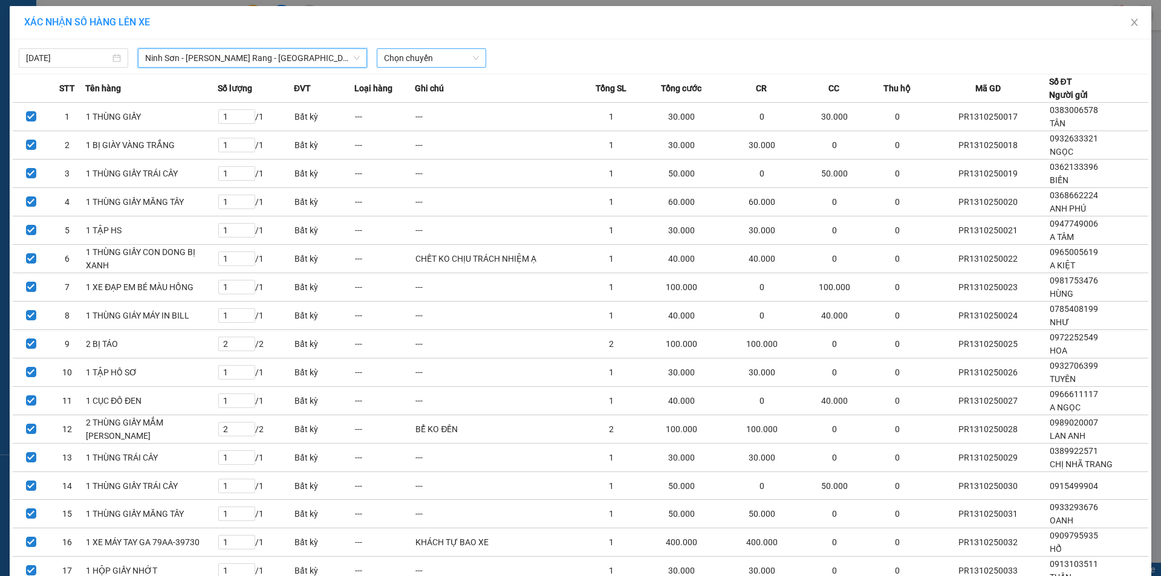
click at [442, 62] on span "Chọn chuyến" at bounding box center [431, 58] width 95 height 18
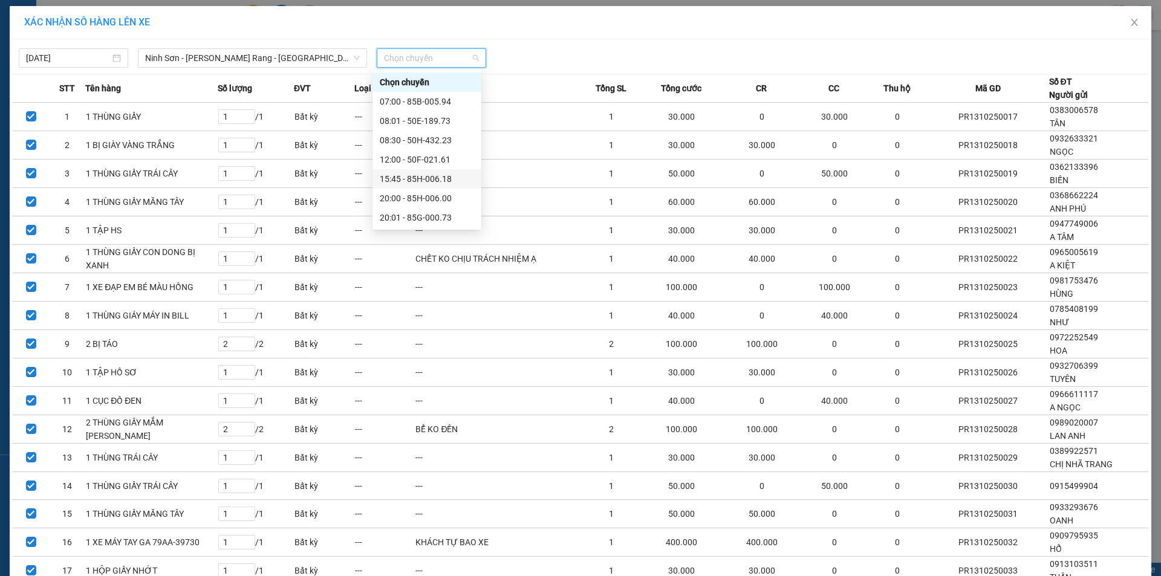
scroll to position [60, 0]
click at [395, 202] on div "21:00 - 50H-434.58" at bounding box center [427, 195] width 94 height 13
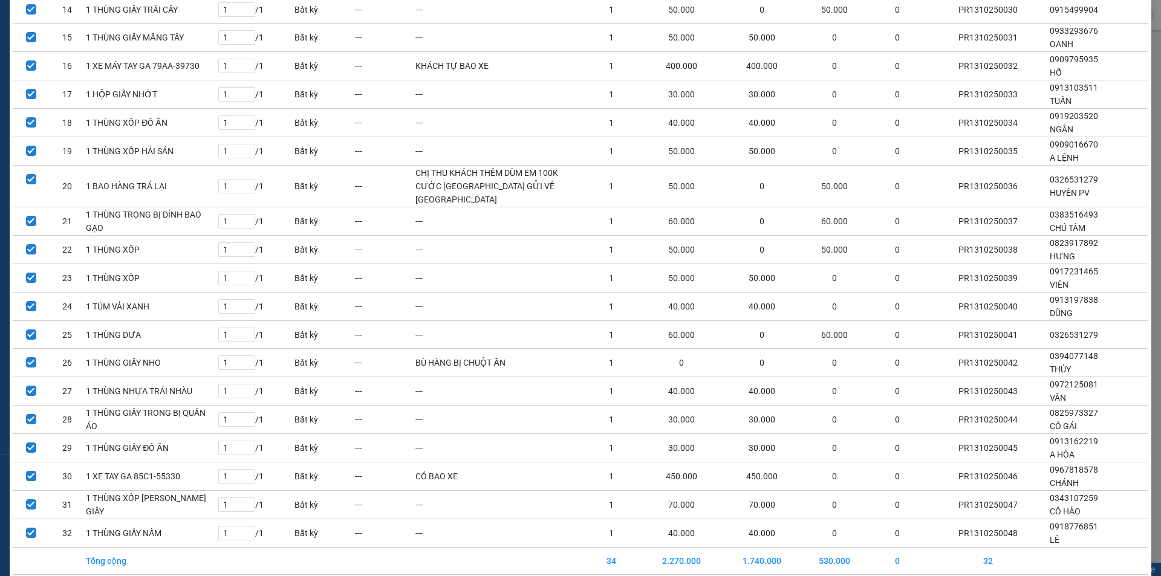
scroll to position [578, 0]
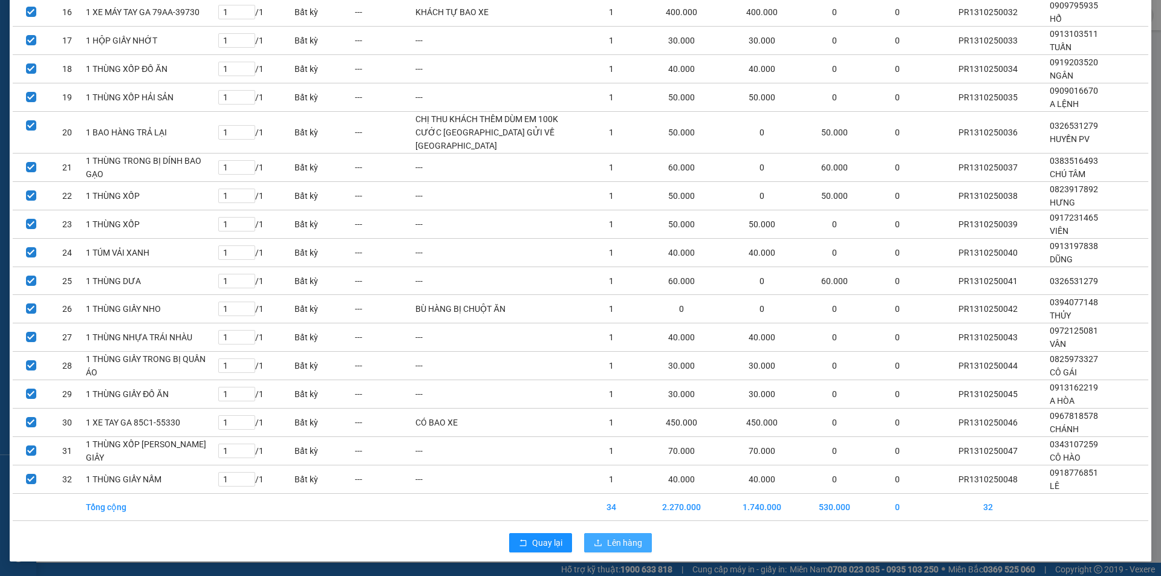
click at [628, 540] on span "Lên hàng" at bounding box center [624, 542] width 35 height 13
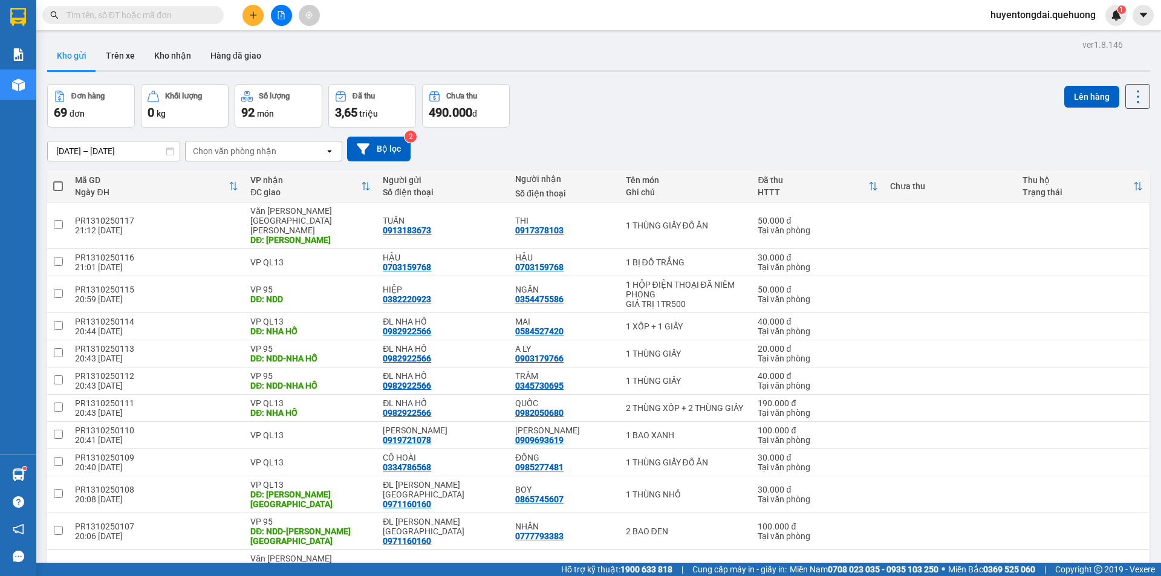
click at [62, 188] on span at bounding box center [58, 186] width 10 height 10
click at [58, 180] on input "checkbox" at bounding box center [58, 180] width 0 height 0
checkbox input "true"
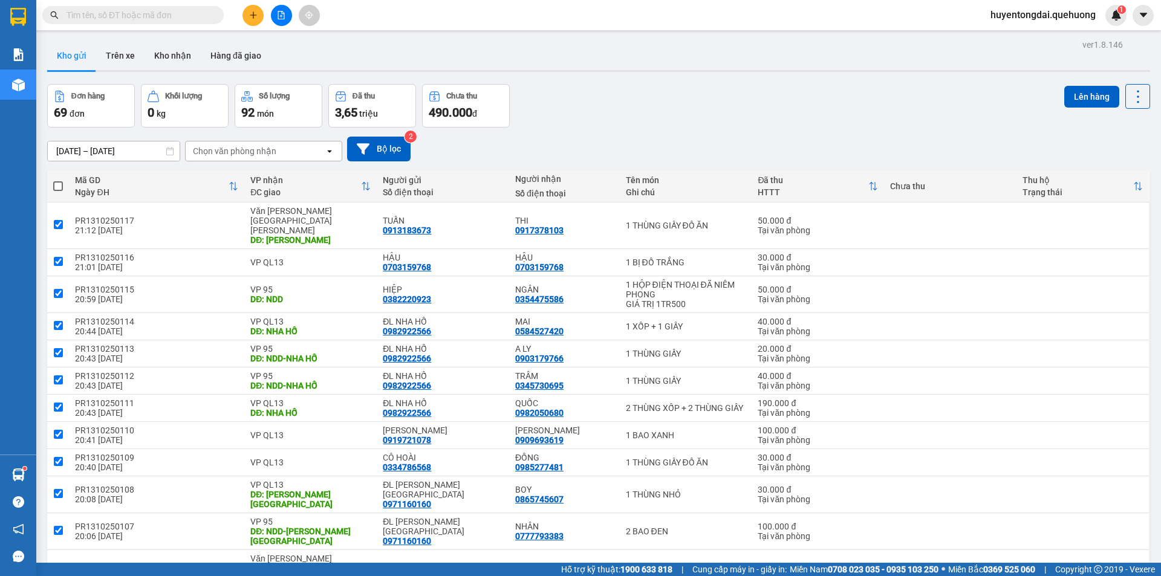
checkbox input "true"
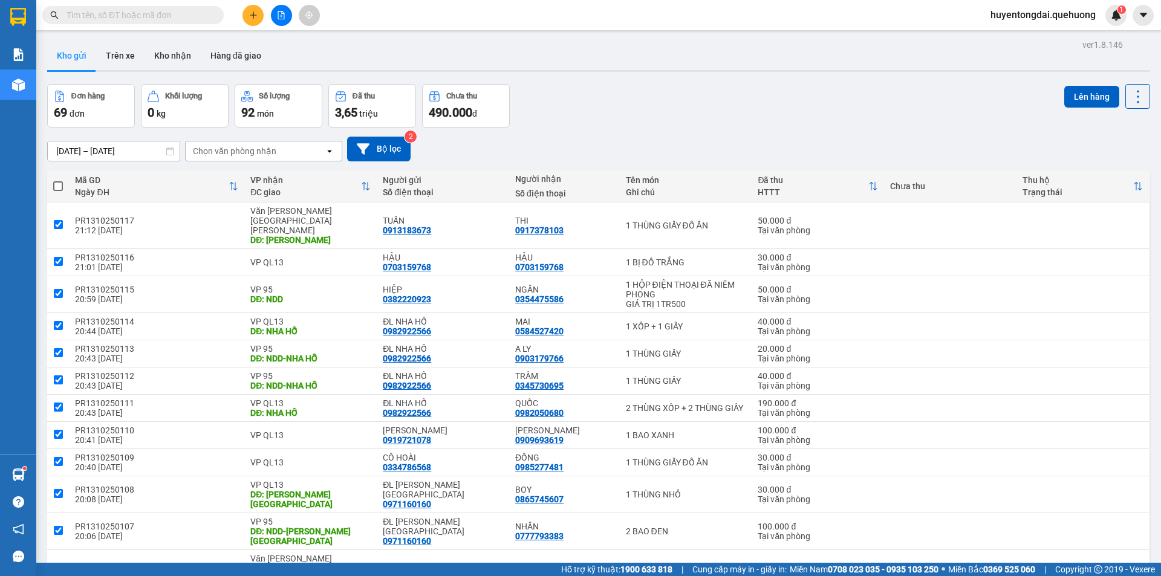
checkbox input "true"
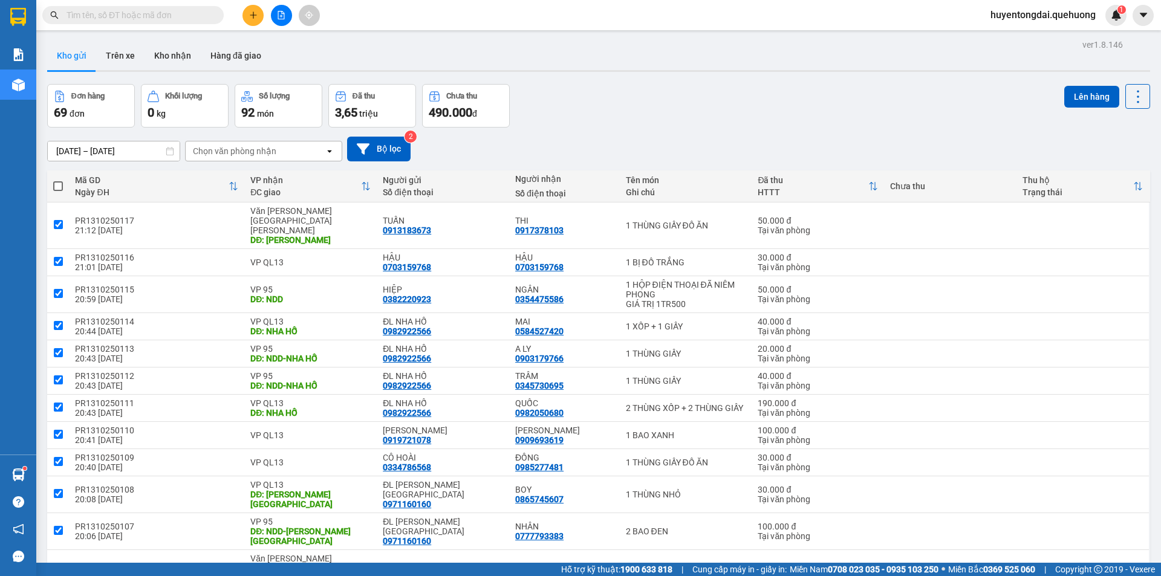
checkbox input "true"
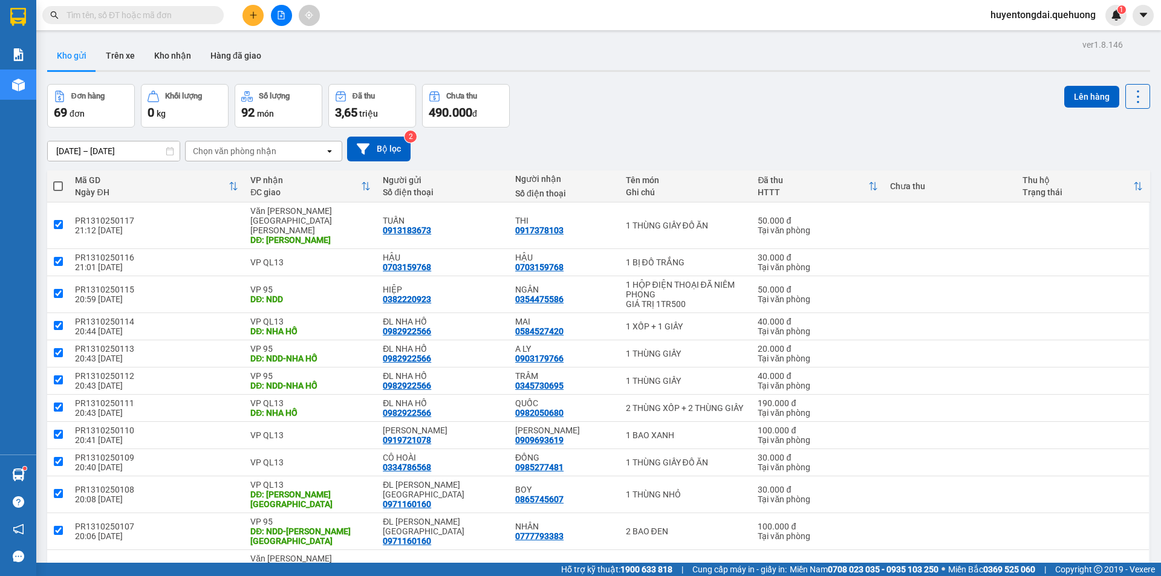
checkbox input "true"
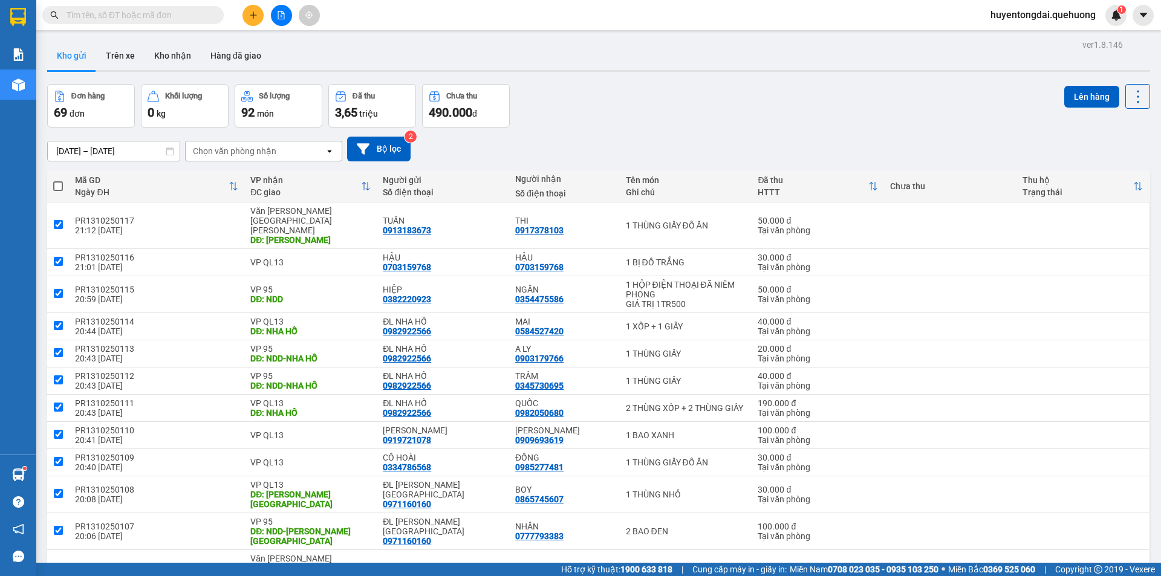
checkbox input "true"
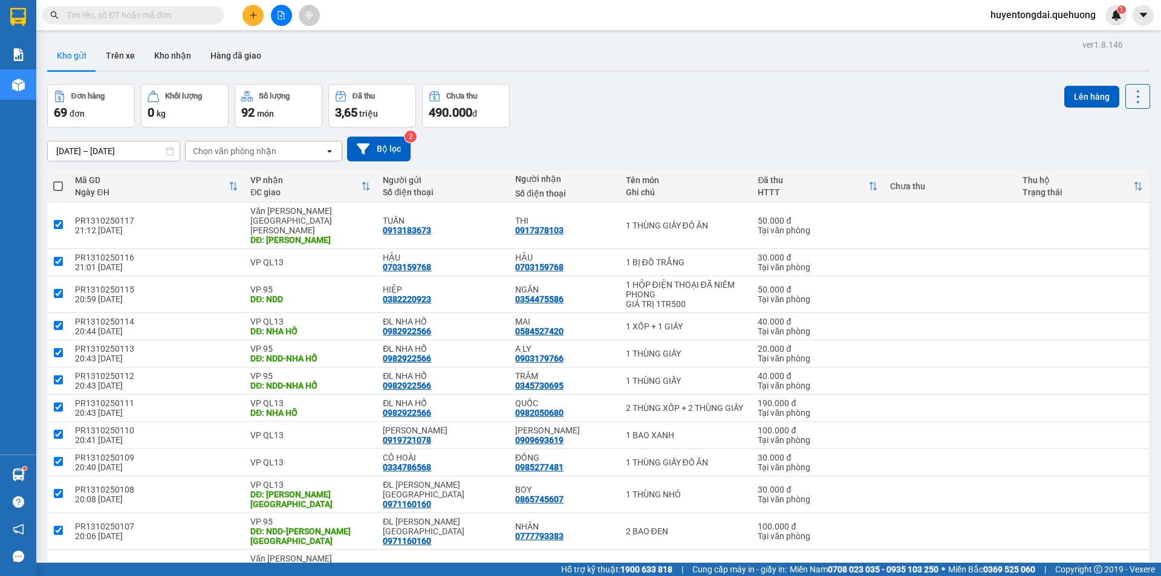
checkbox input "true"
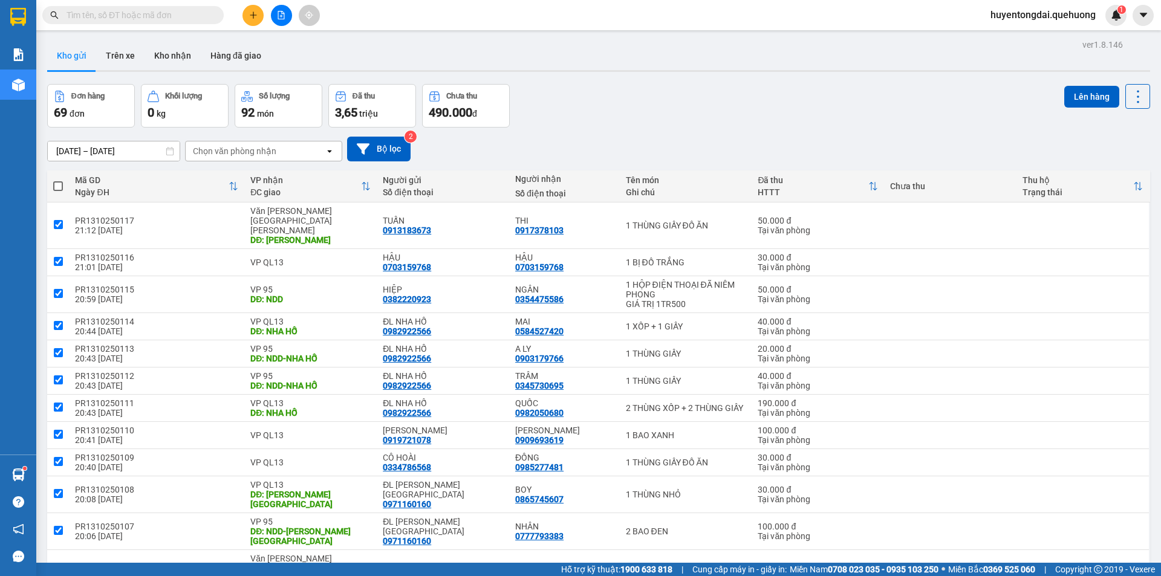
checkbox input "true"
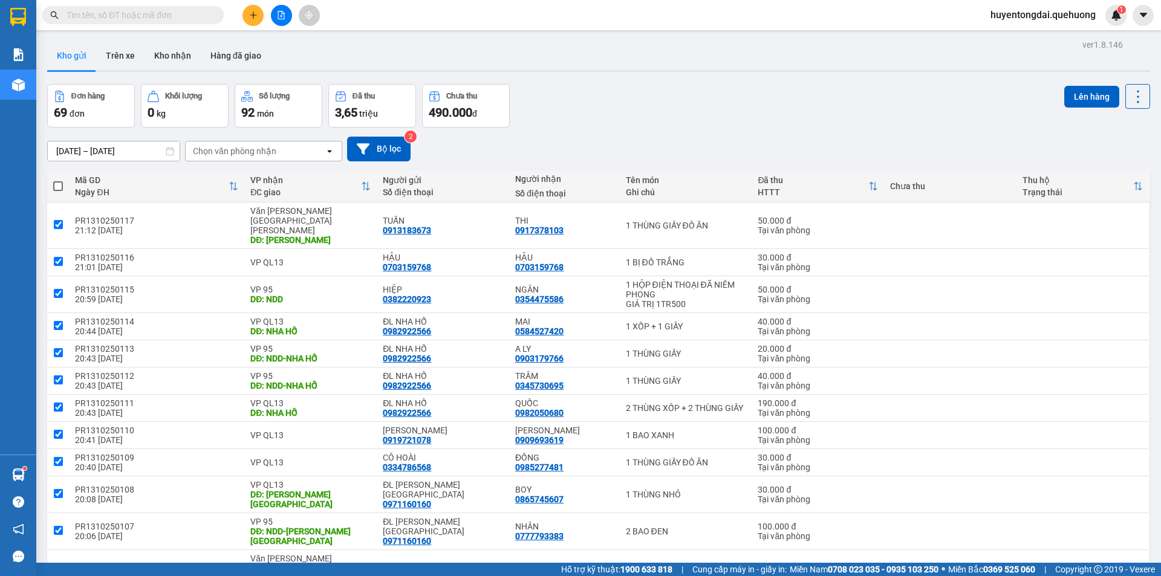
checkbox input "true"
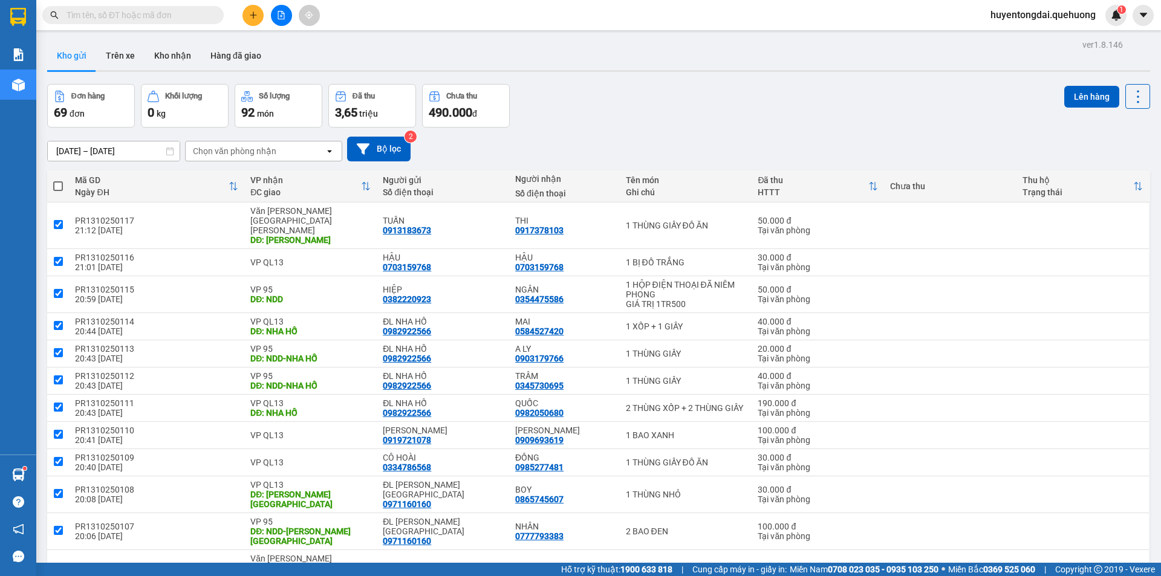
checkbox input "true"
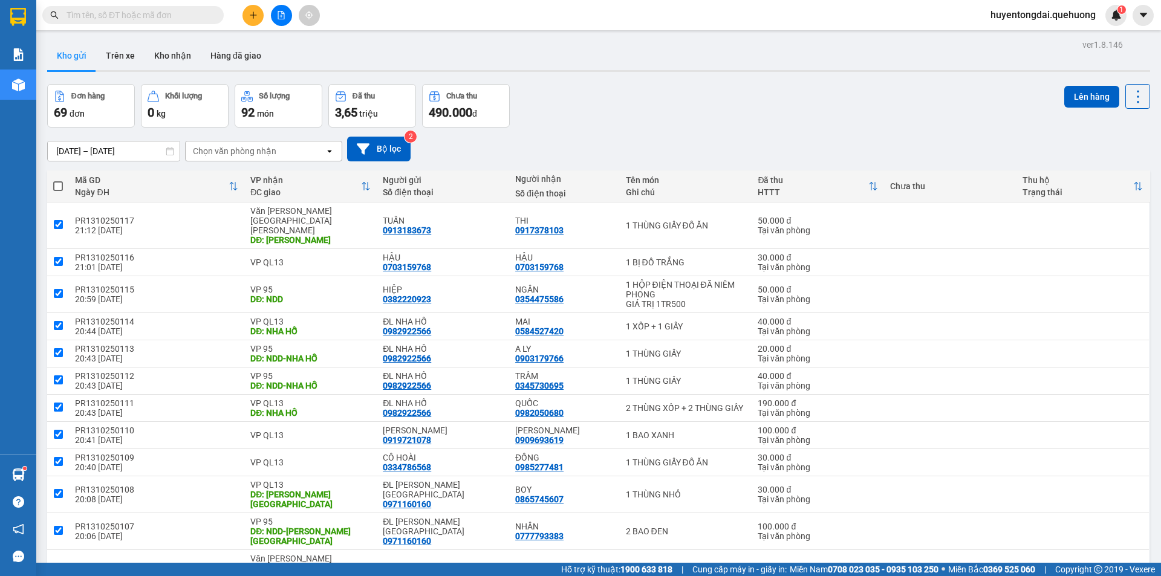
checkbox input "true"
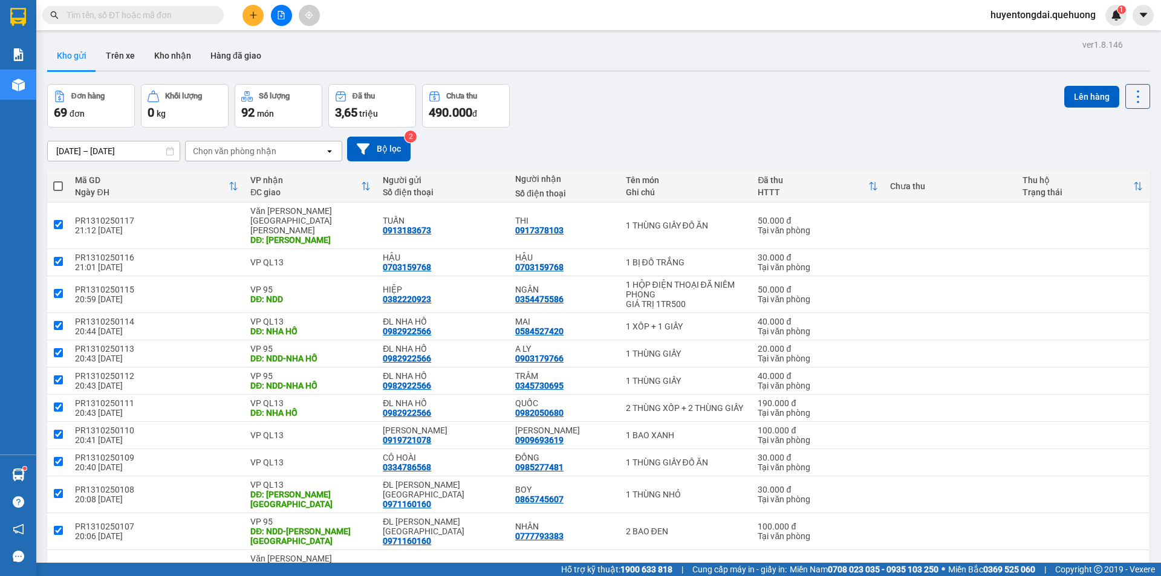
checkbox input "true"
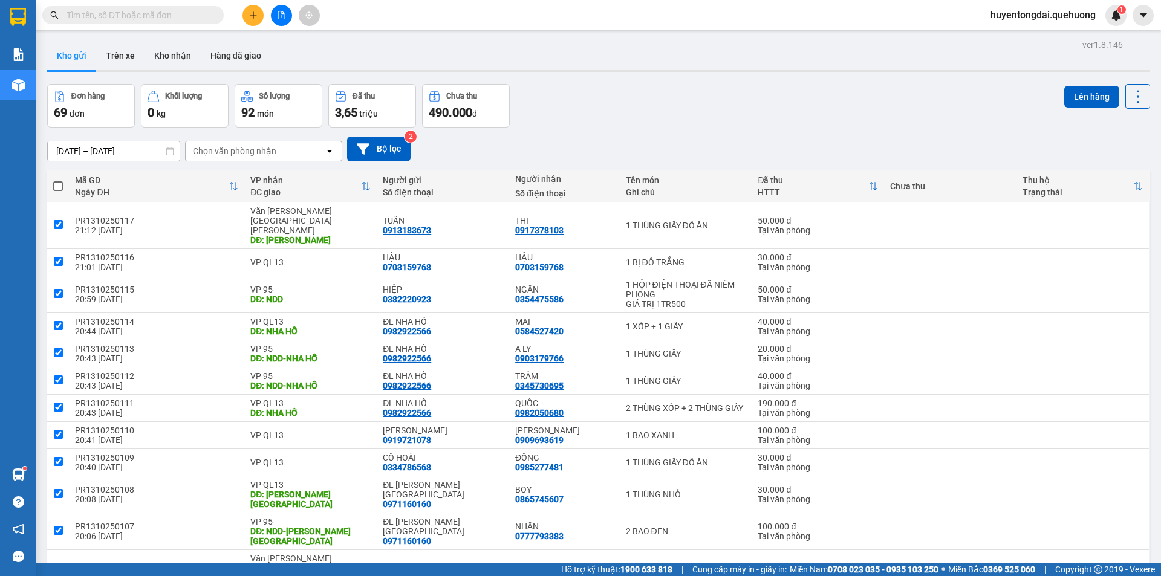
checkbox input "true"
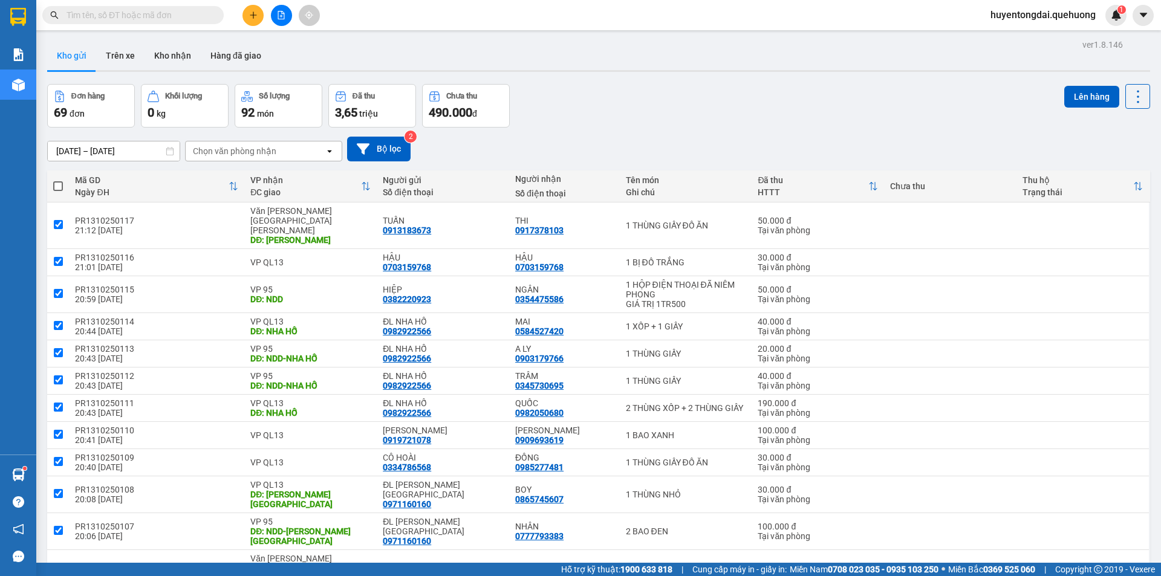
checkbox input "true"
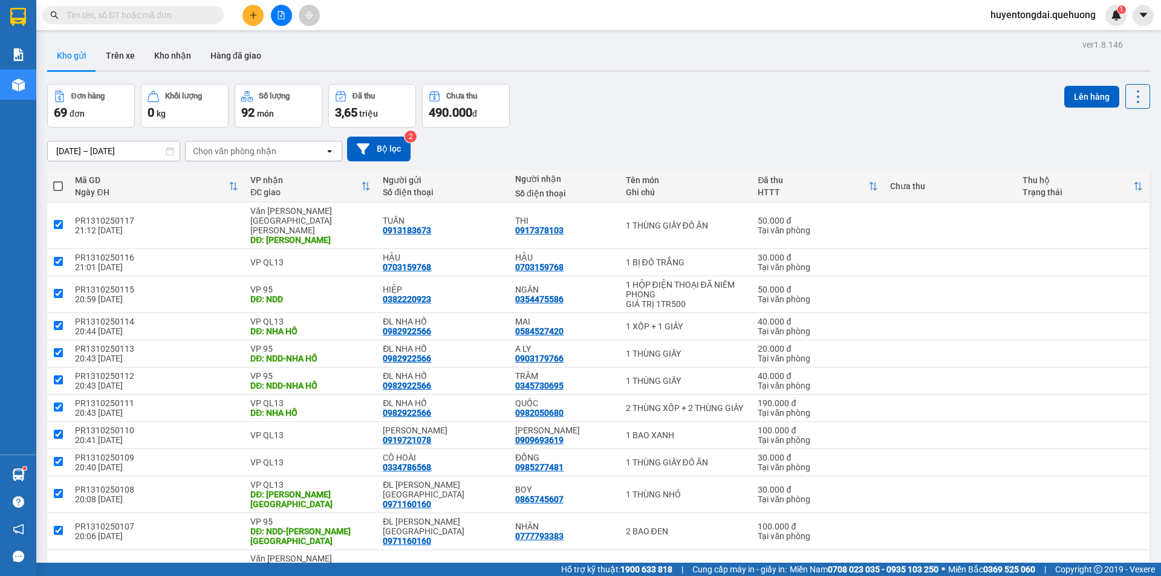
checkbox input "true"
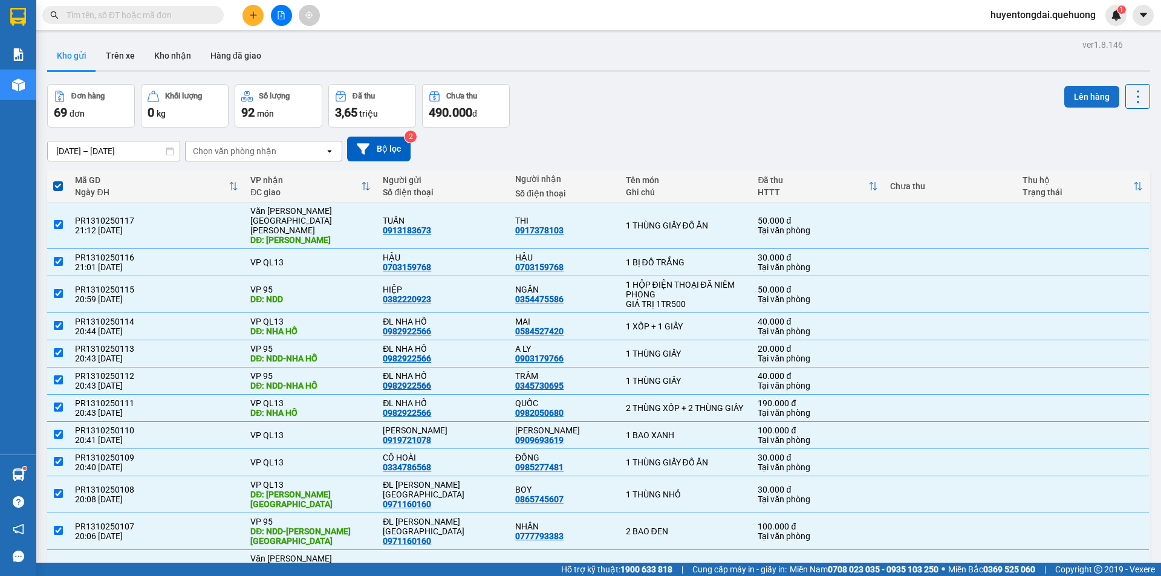
click at [1101, 102] on button "Lên hàng" at bounding box center [1091, 97] width 55 height 22
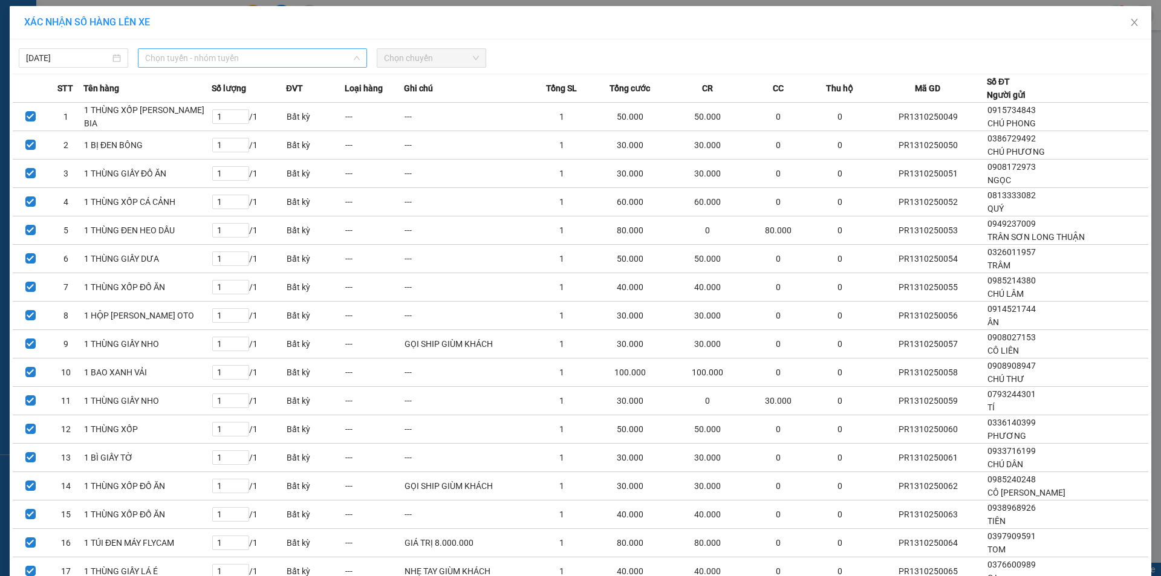
click at [280, 53] on span "Chọn tuyến - nhóm tuyến" at bounding box center [252, 58] width 215 height 18
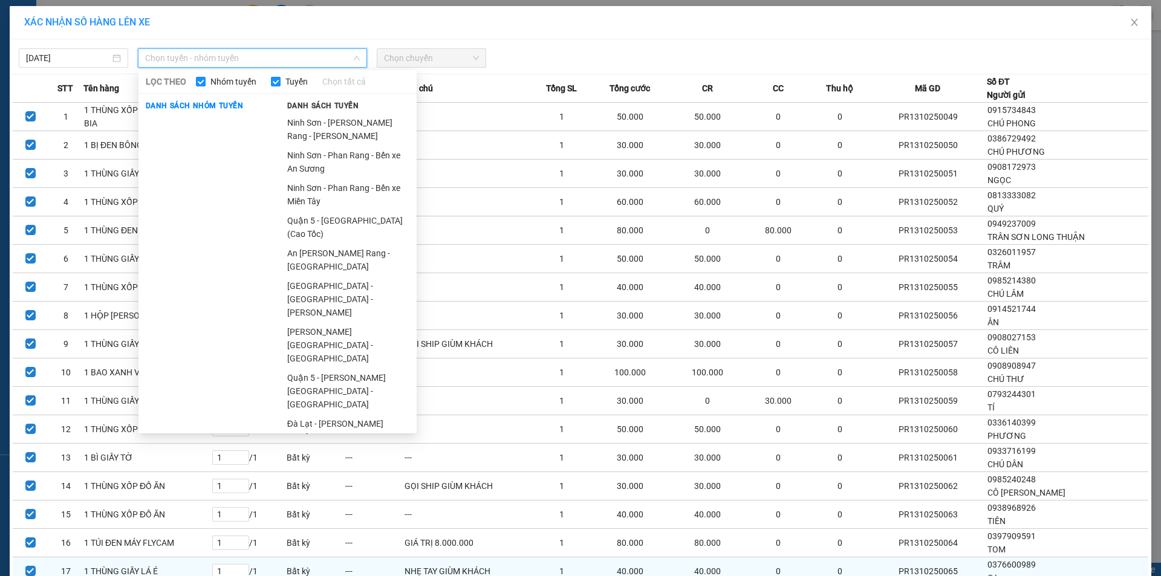
scroll to position [181, 0]
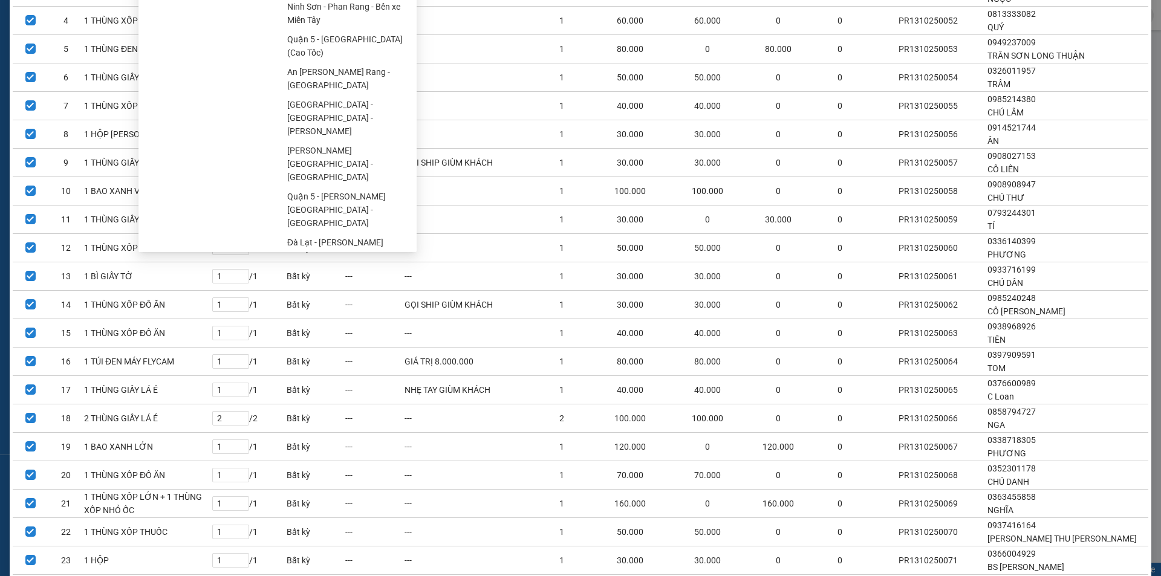
click at [323, 230] on ul "Sài Gòn - Phan Rang - Ninh Sơn Quận 5 - Đà Lạt (Quốc Lộ) Nha Trang - Sài Gòn Sà…" at bounding box center [348, 88] width 137 height 317
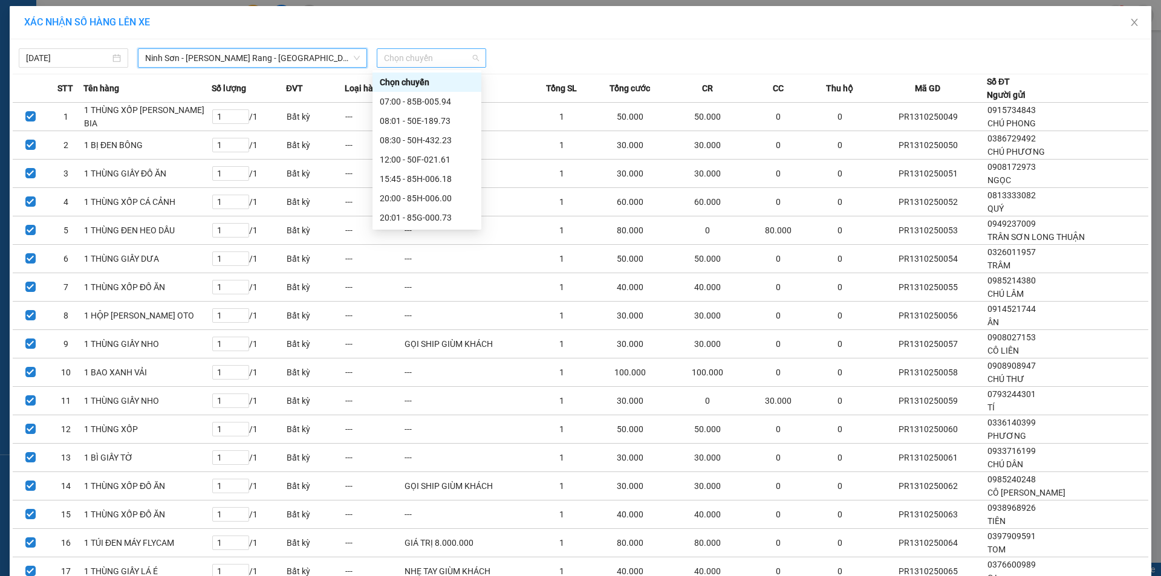
click at [421, 60] on span "Chọn chuyến" at bounding box center [431, 58] width 95 height 18
click at [407, 143] on div "21:00 - 50H-434.58" at bounding box center [427, 140] width 94 height 13
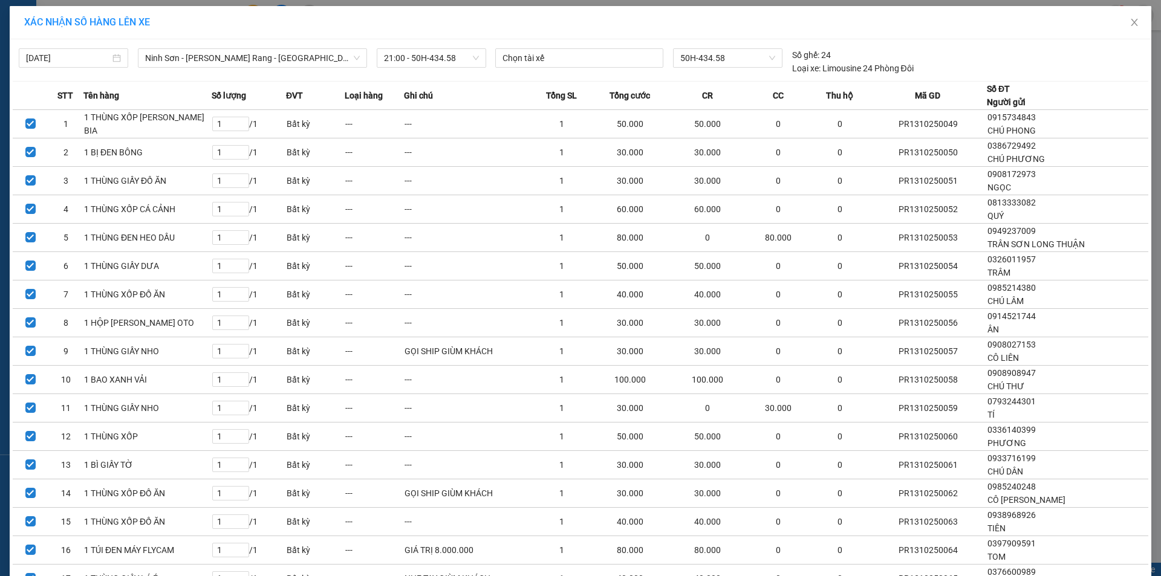
scroll to position [1603, 0]
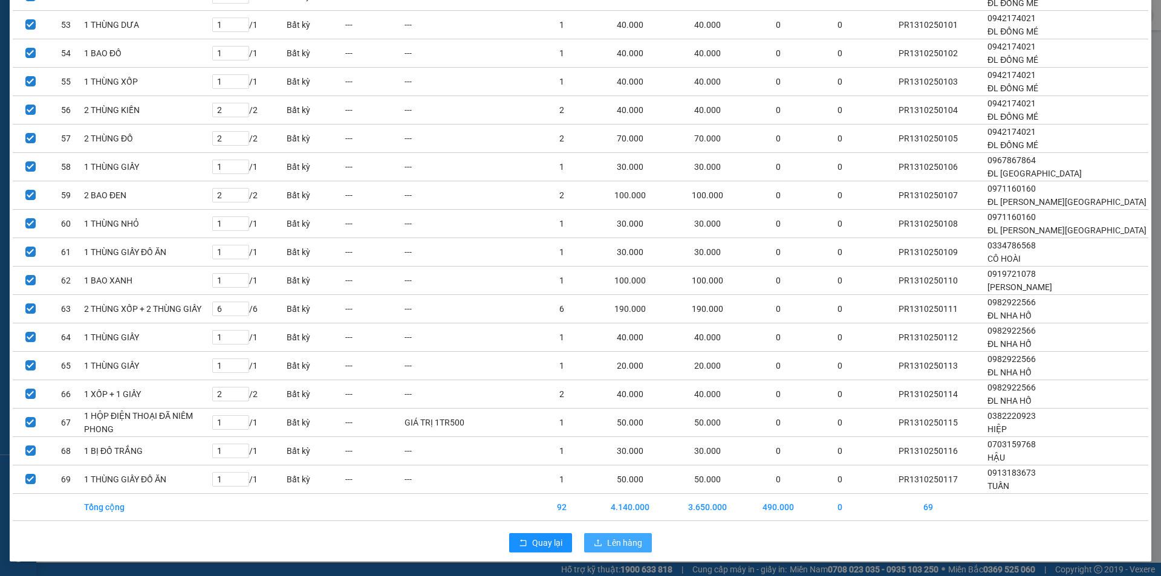
click at [615, 548] on span "Lên hàng" at bounding box center [624, 542] width 35 height 13
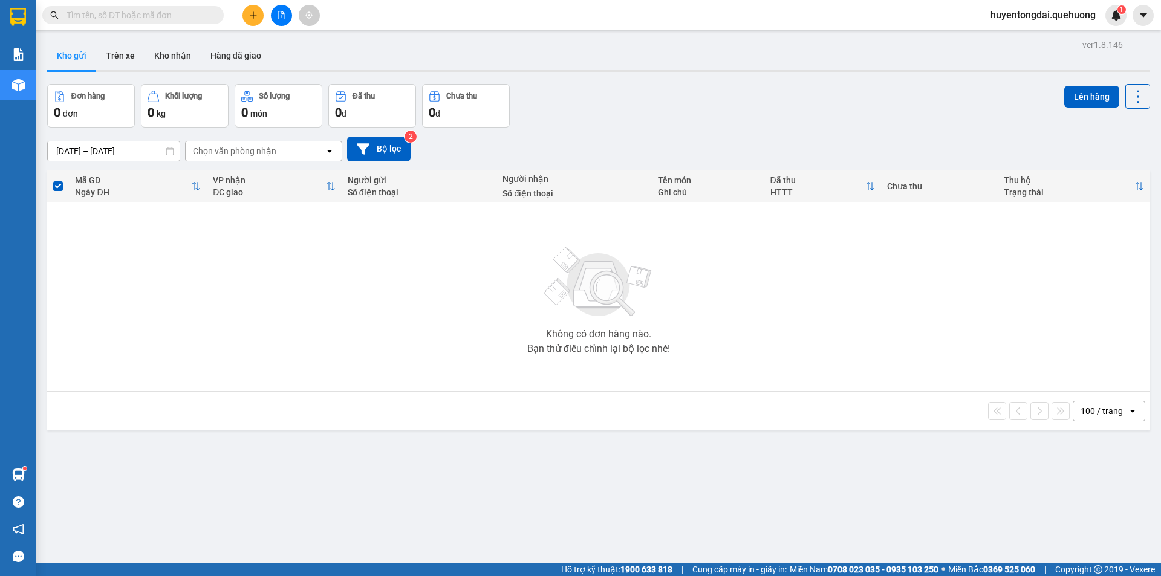
click at [275, 18] on button at bounding box center [281, 15] width 21 height 21
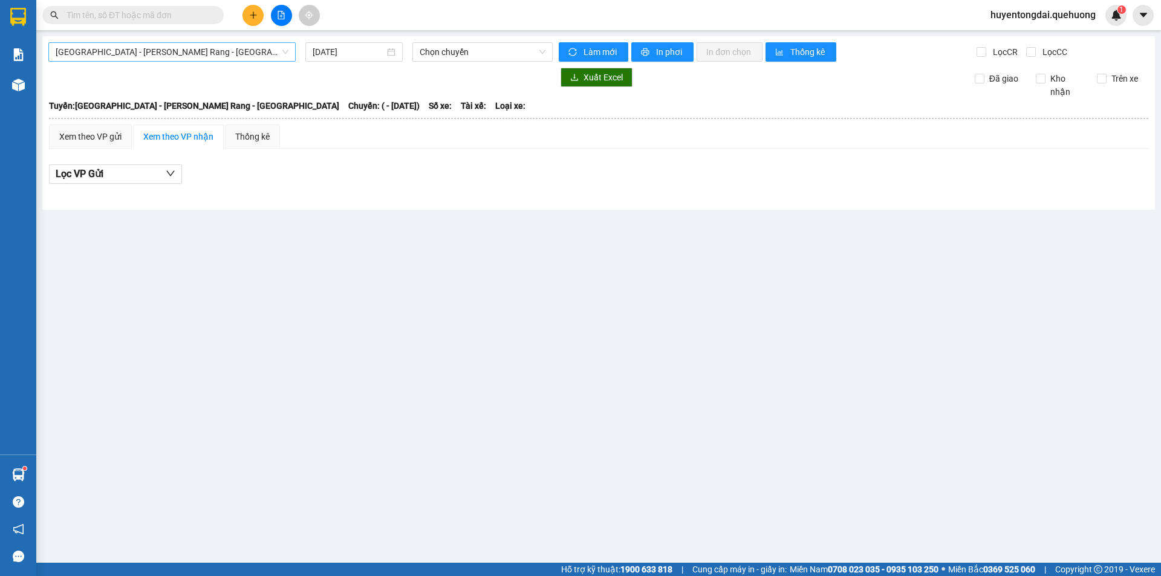
click at [210, 57] on span "Sài Gòn - Phan Rang - Ninh Sơn" at bounding box center [172, 52] width 233 height 18
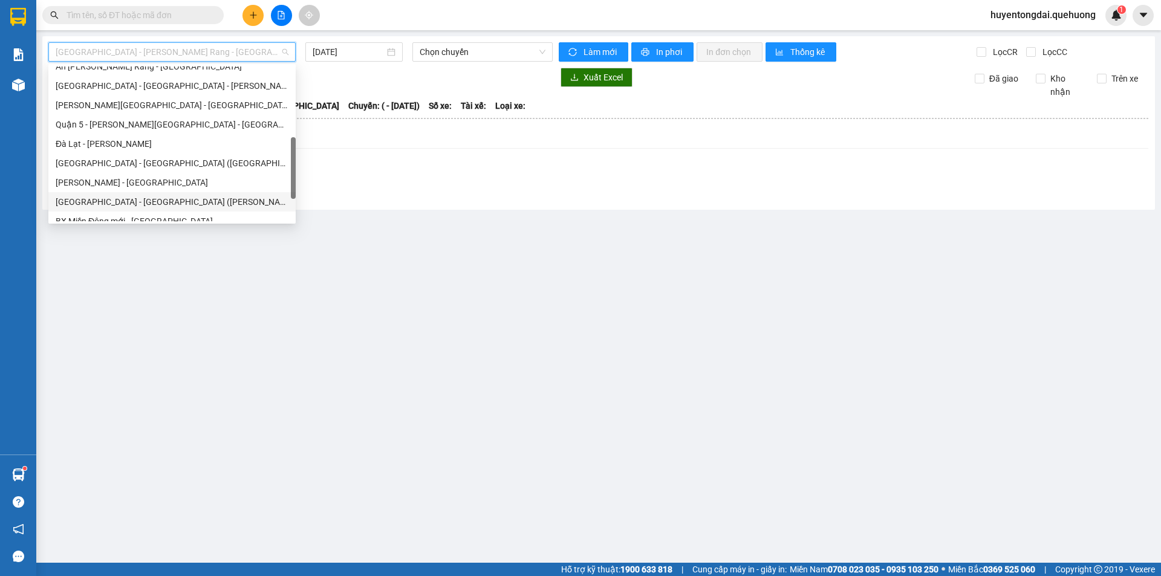
scroll to position [329, 0]
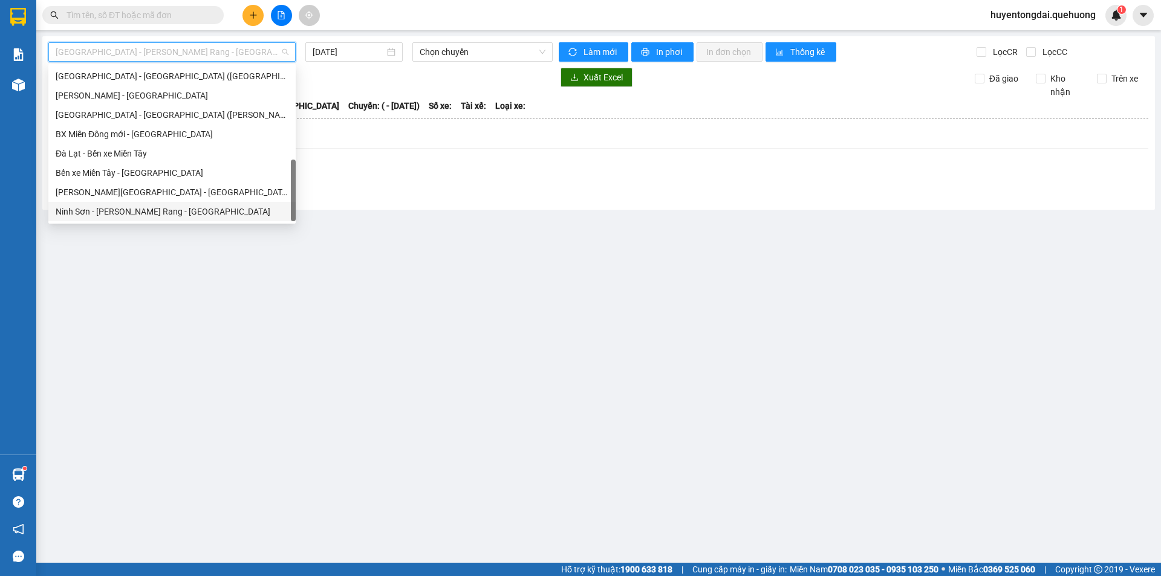
click at [119, 213] on div "Ninh Sơn - Phan Rang - Miền Tây" at bounding box center [172, 211] width 233 height 13
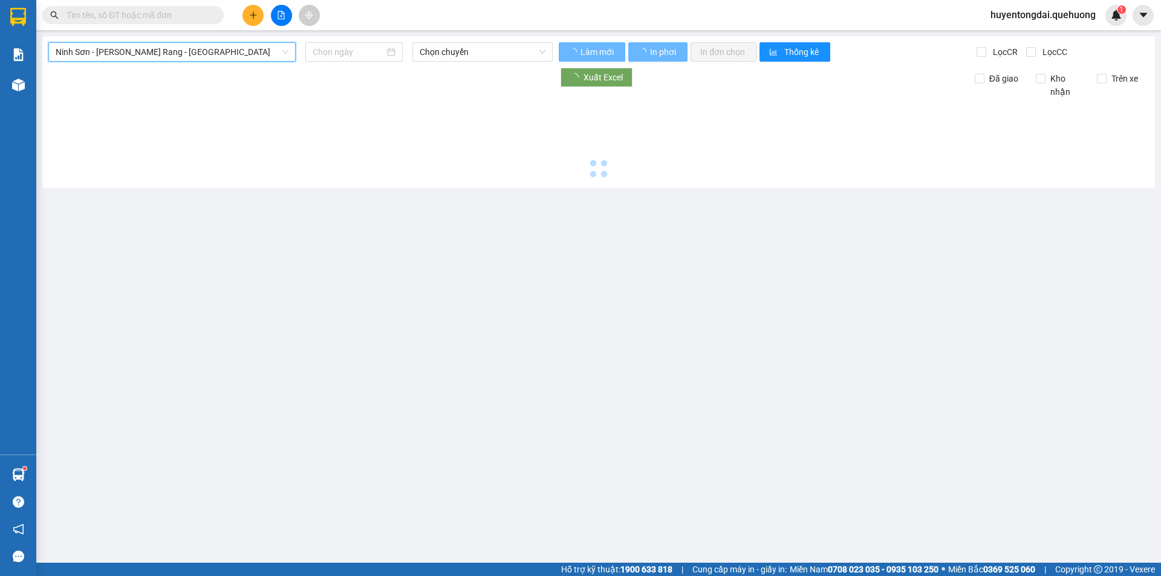
type input "13/10/2025"
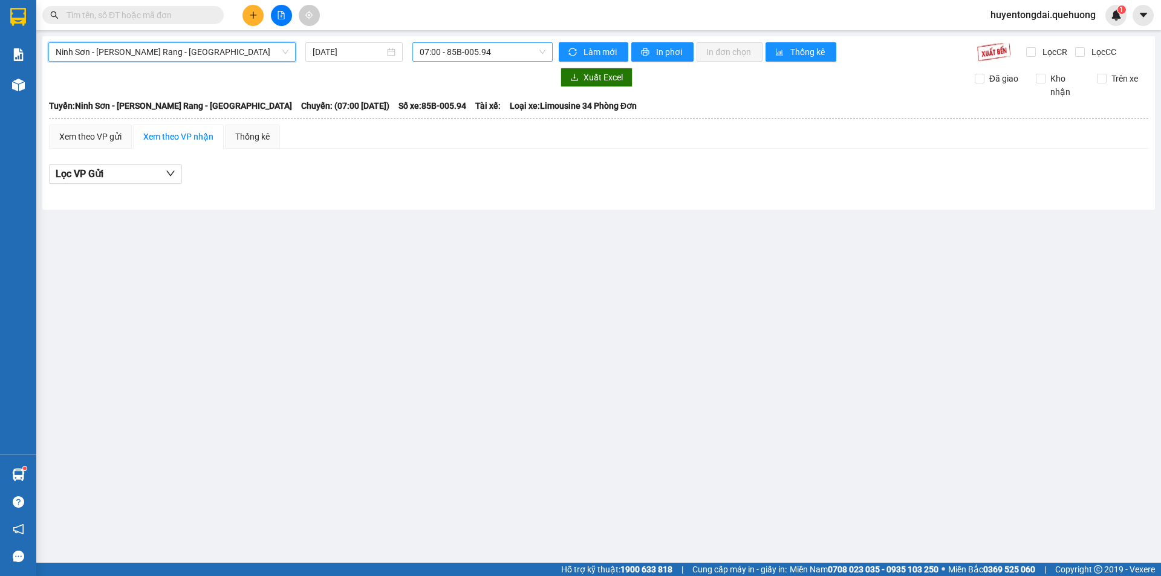
click at [488, 50] on span "07:00 - 85B-005.94" at bounding box center [483, 52] width 126 height 18
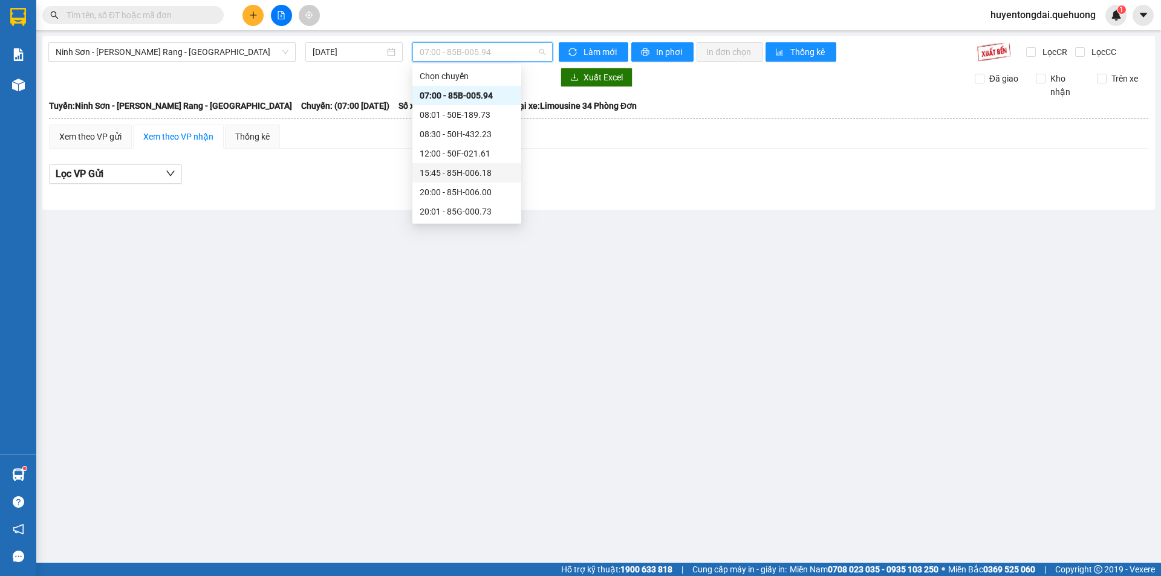
scroll to position [116, 0]
click at [446, 135] on div "21:00 - 50H-434.58" at bounding box center [467, 134] width 94 height 13
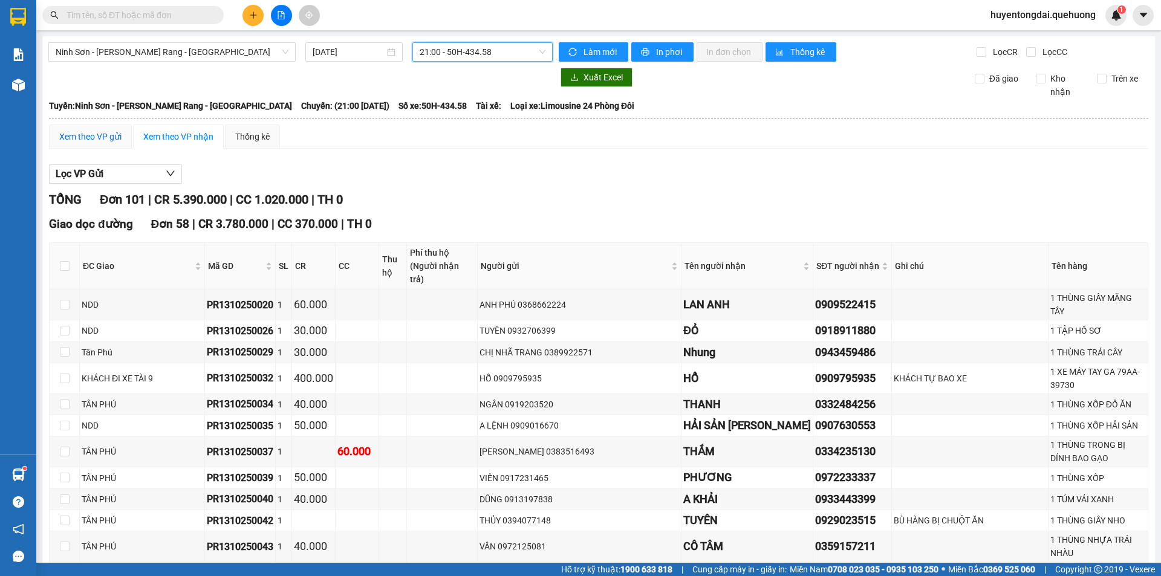
click at [102, 134] on div "Xem theo VP gửi" at bounding box center [90, 136] width 62 height 13
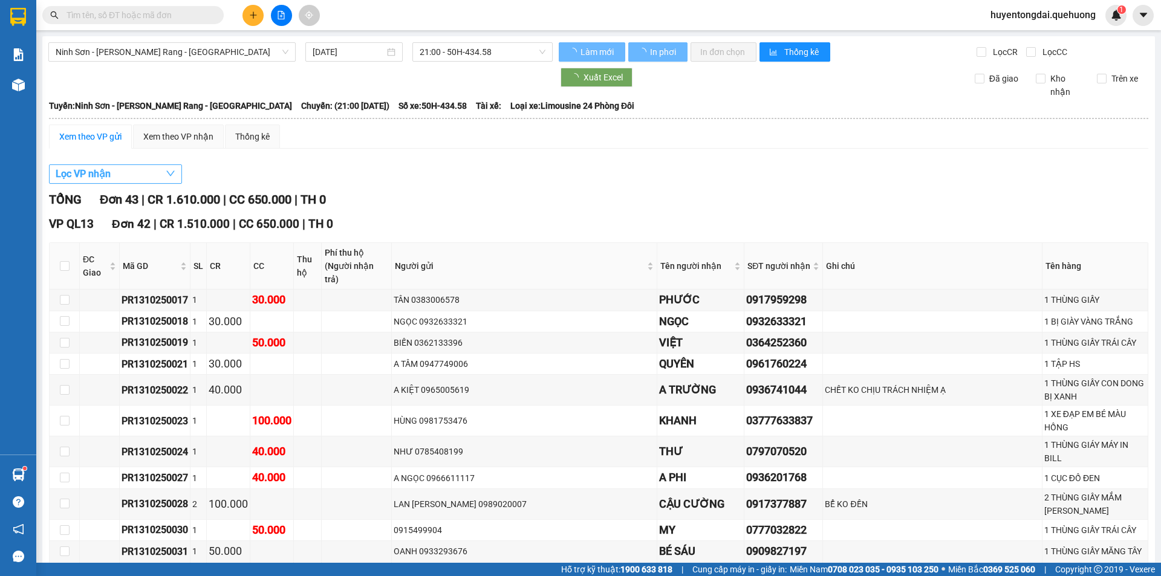
click at [141, 173] on button "Lọc VP nhận" at bounding box center [115, 173] width 133 height 19
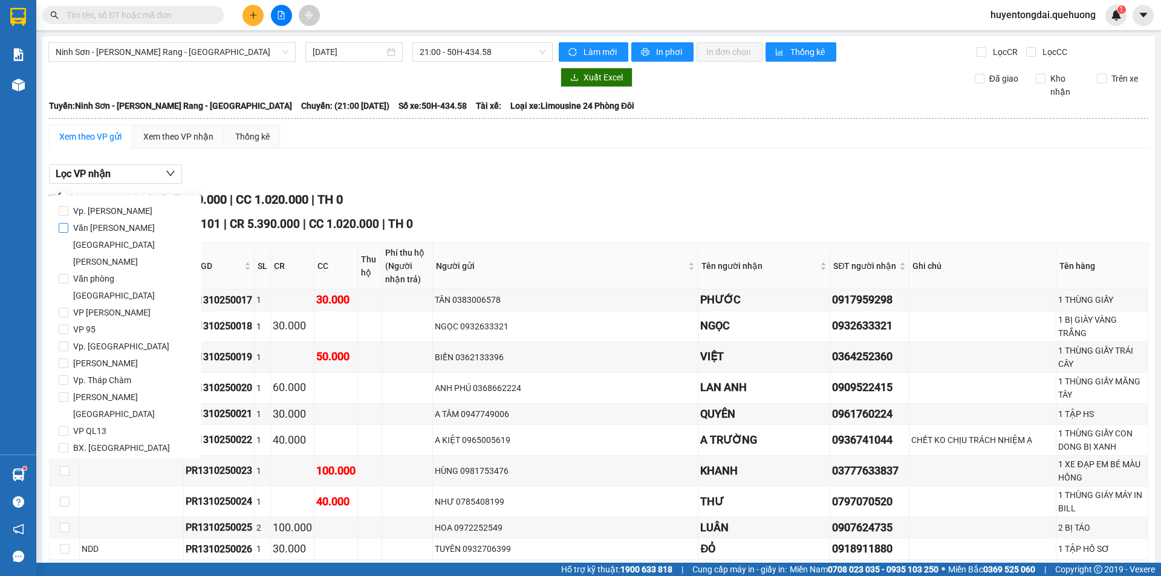
click at [69, 228] on span "Văn phòng [GEOGRAPHIC_DATA]" at bounding box center [129, 244] width 123 height 51
click at [68, 228] on input "Văn phòng [GEOGRAPHIC_DATA]" at bounding box center [64, 228] width 10 height 10
checkbox input "true"
click at [78, 493] on span "Lọc" at bounding box center [75, 499] width 14 height 13
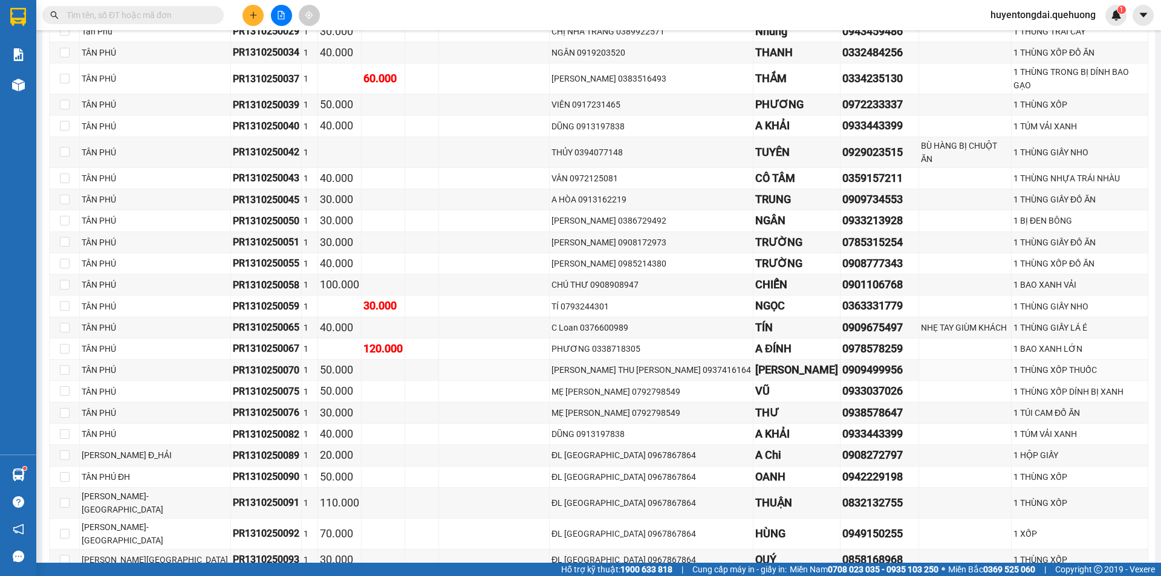
scroll to position [428, 0]
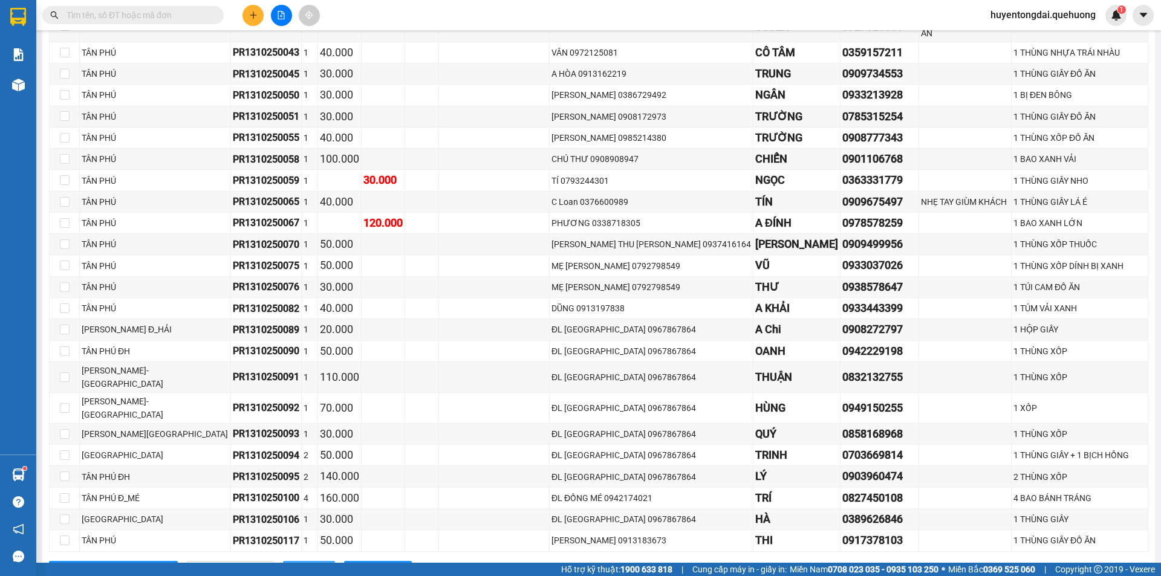
click at [283, 561] on button "In DS" at bounding box center [309, 570] width 52 height 19
